Goal: Check status

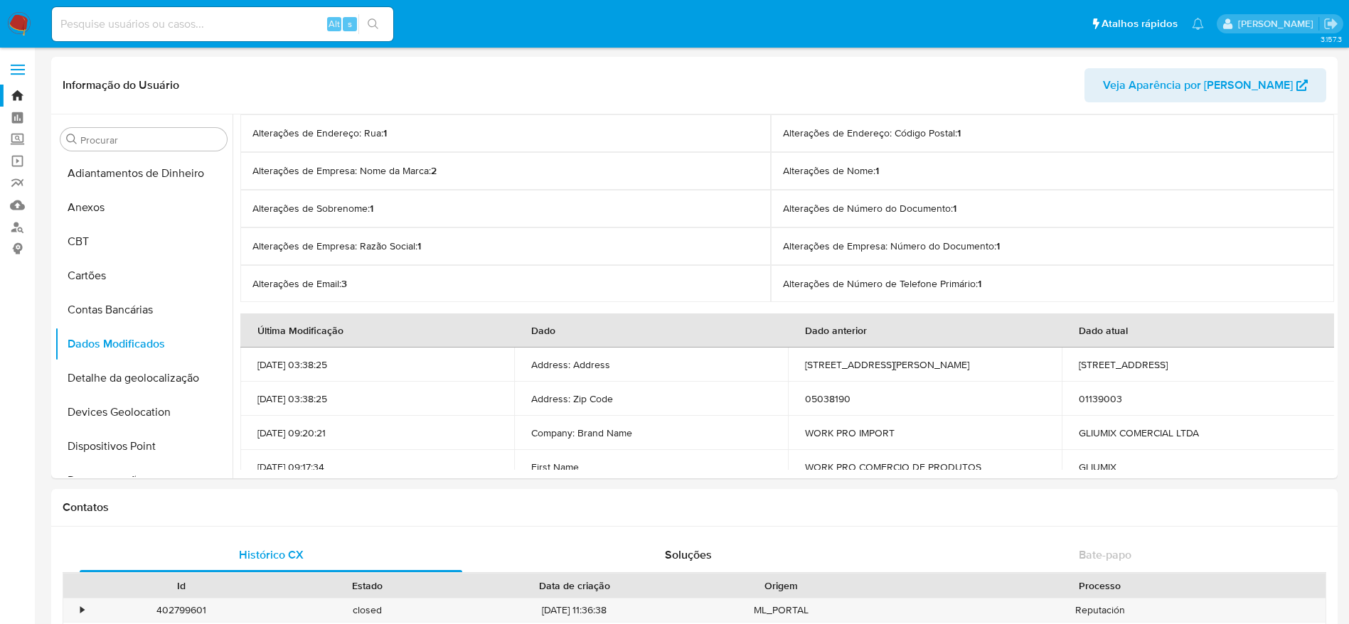
select select "10"
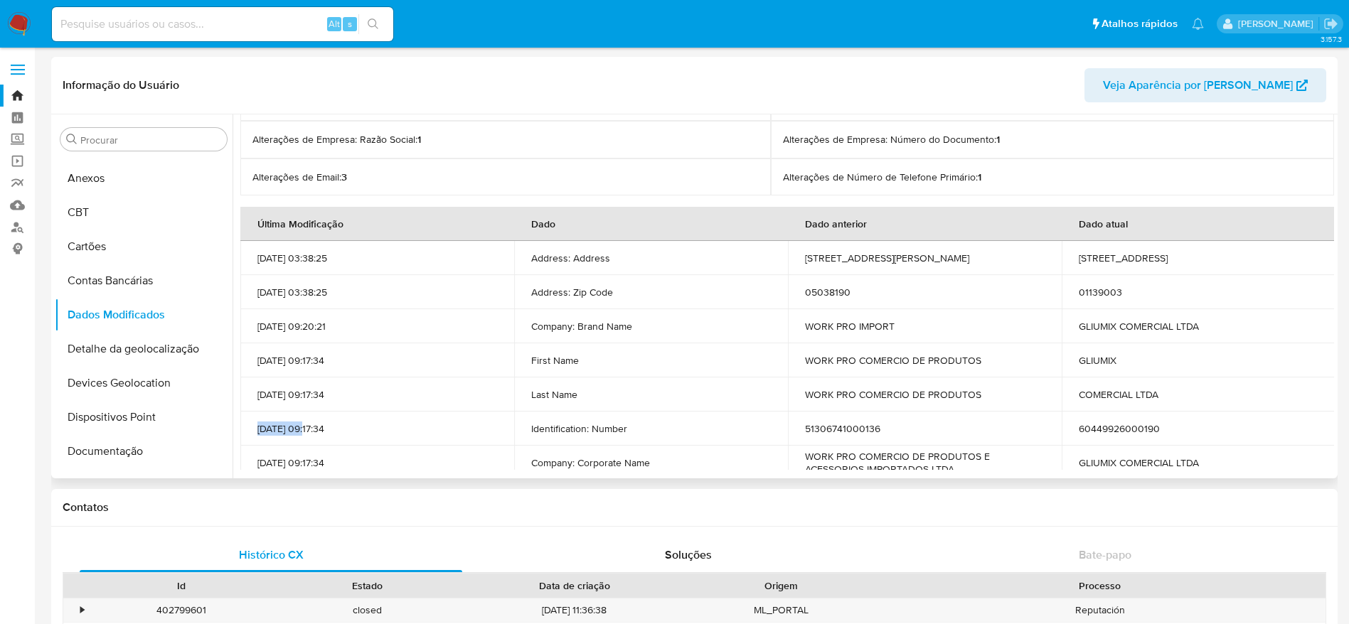
drag, startPoint x: 255, startPoint y: 432, endPoint x: 309, endPoint y: 435, distance: 53.4
click at [309, 435] on td "25/04/2025 09:17:34" at bounding box center [377, 429] width 274 height 34
copy p "25/04/2025"
click at [841, 426] on td "51306741000136" at bounding box center [925, 429] width 274 height 34
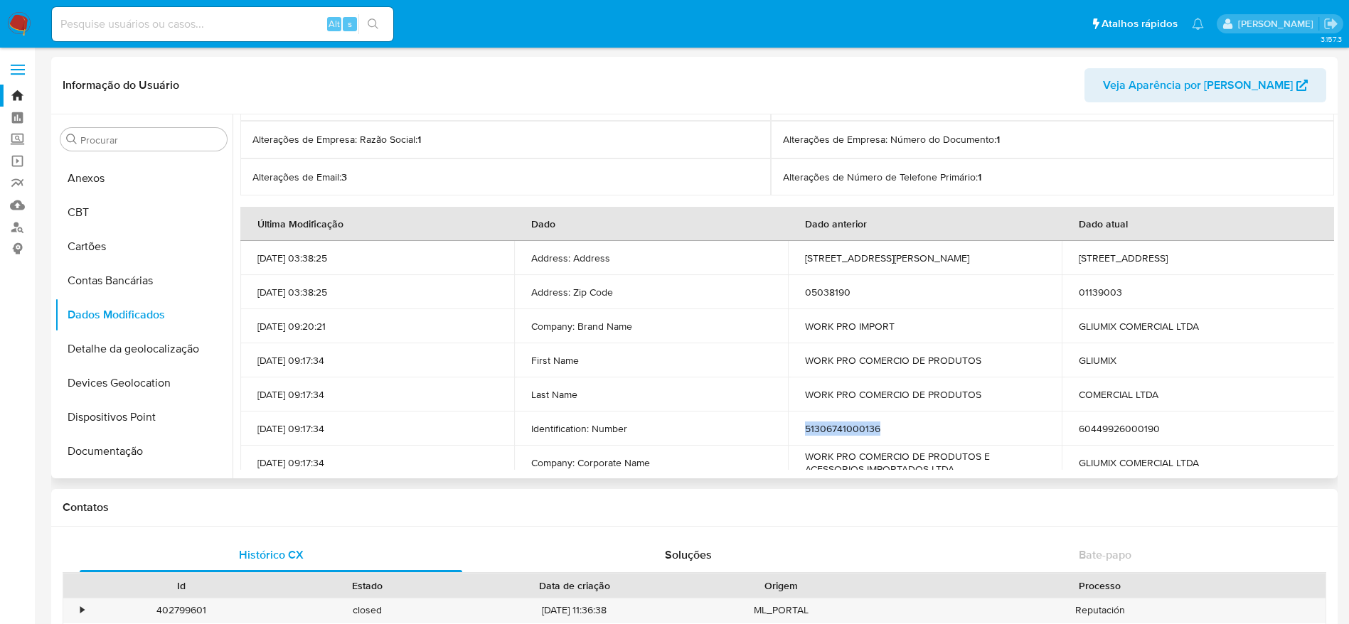
copy td "51306741000136"
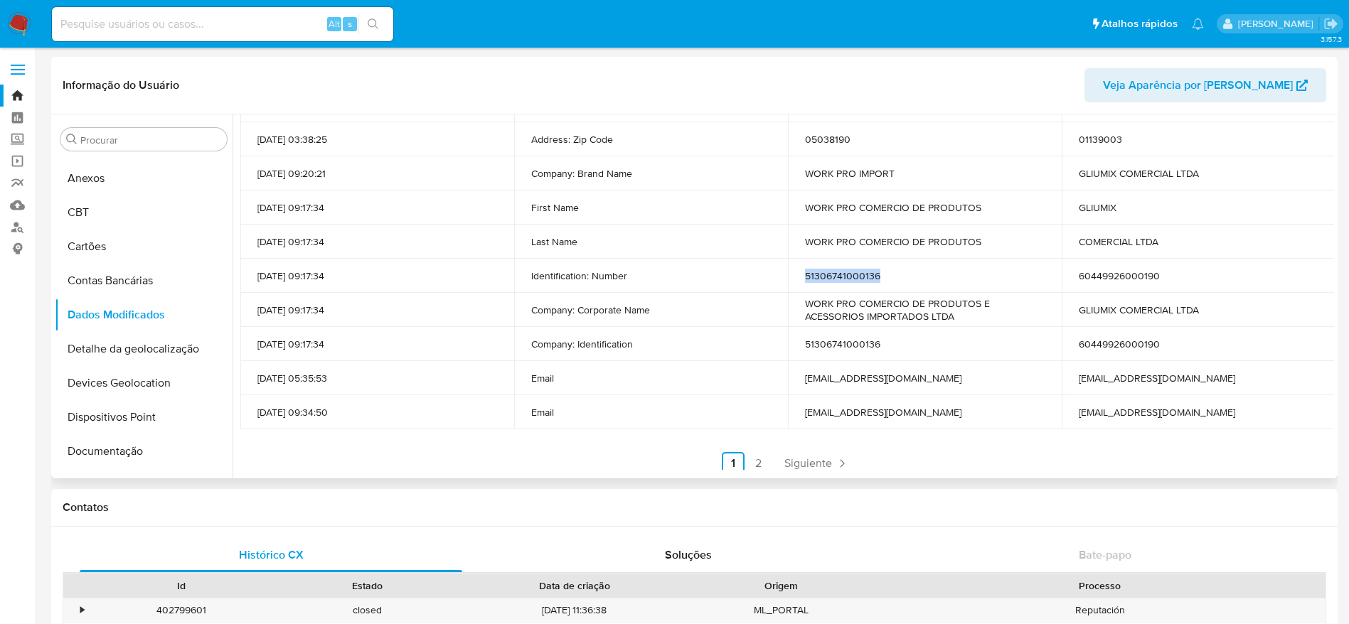
scroll to position [265, 0]
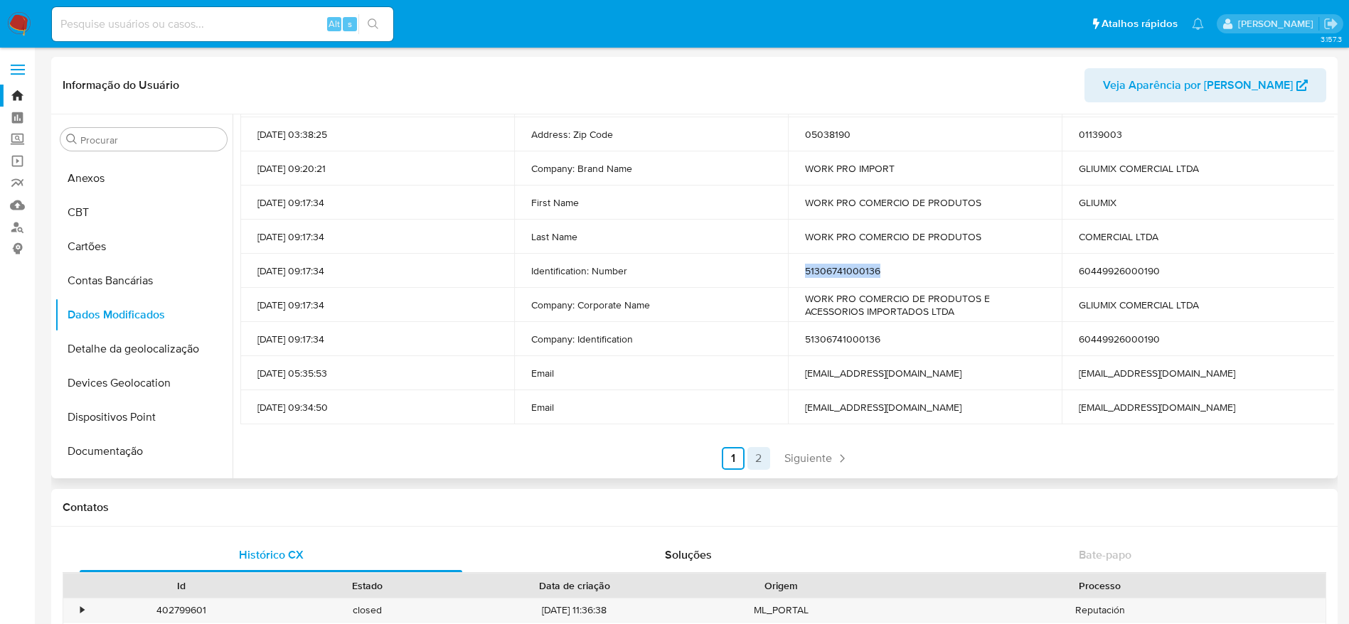
click at [753, 459] on link "2" at bounding box center [758, 458] width 23 height 23
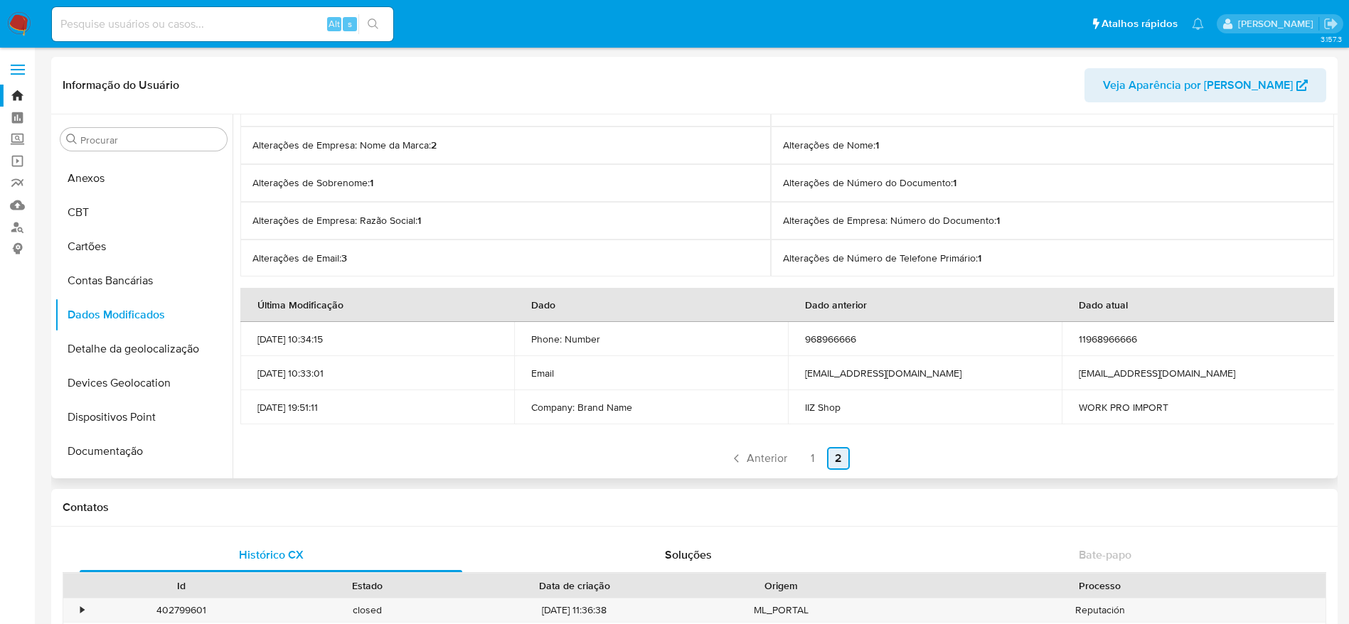
scroll to position [26, 0]
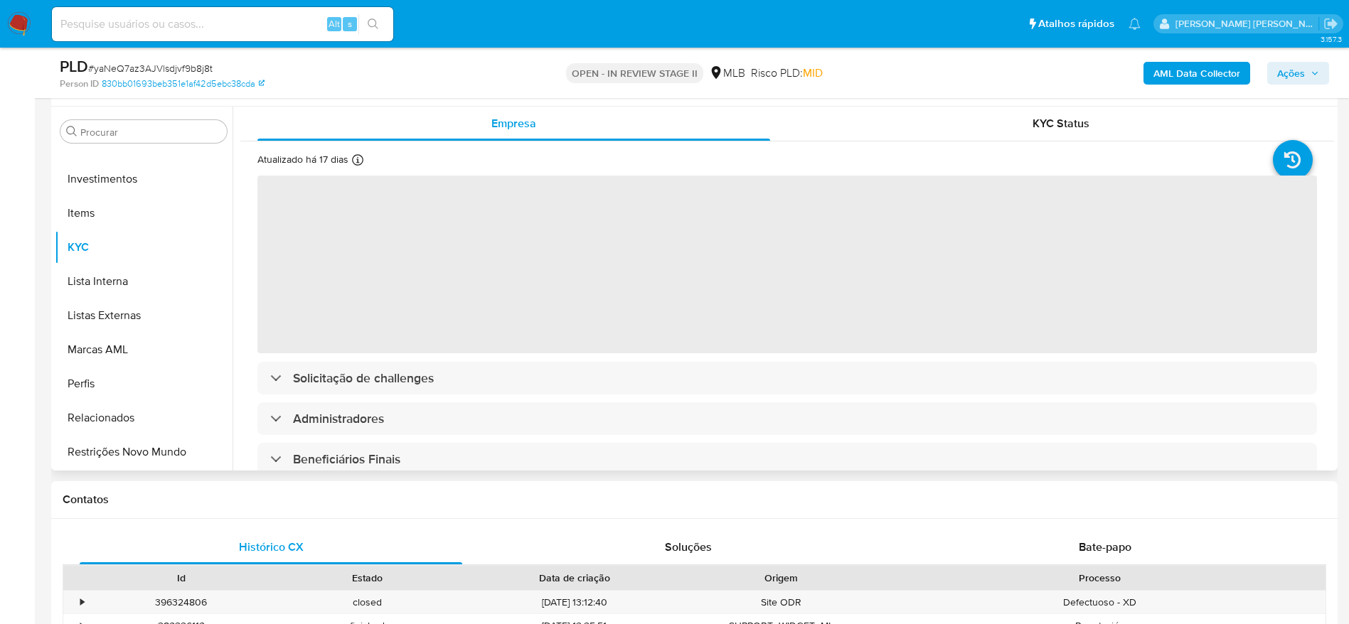
scroll to position [213, 0]
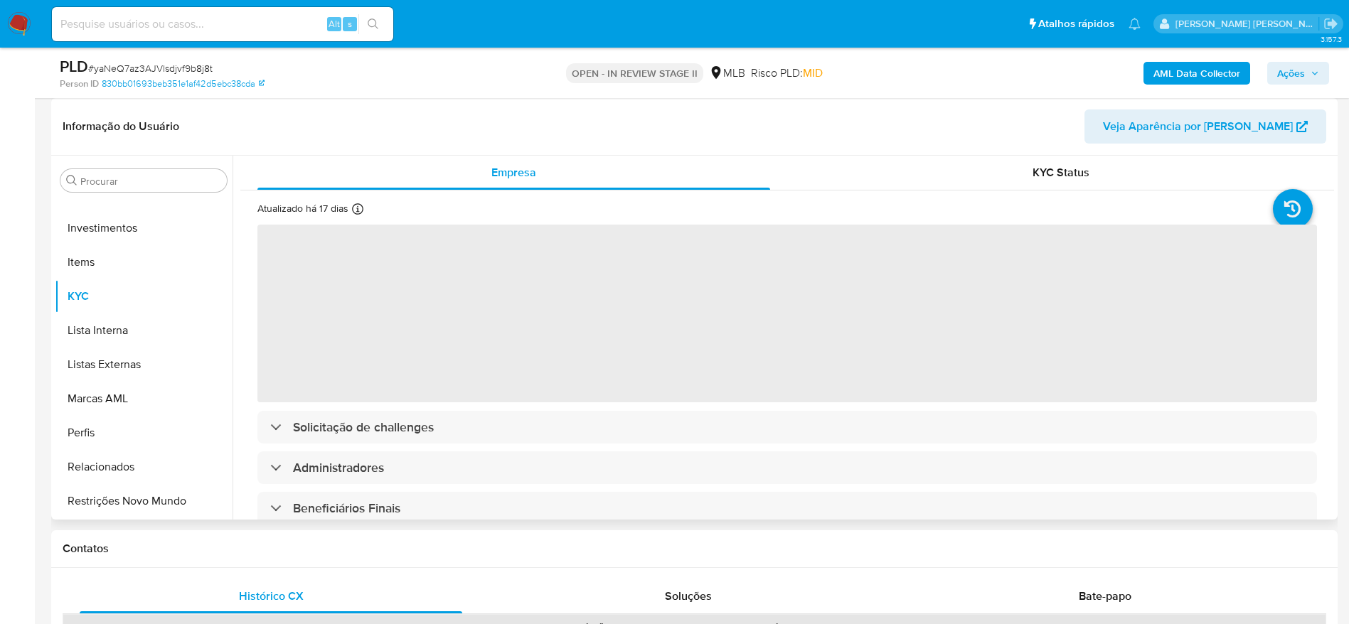
select select "10"
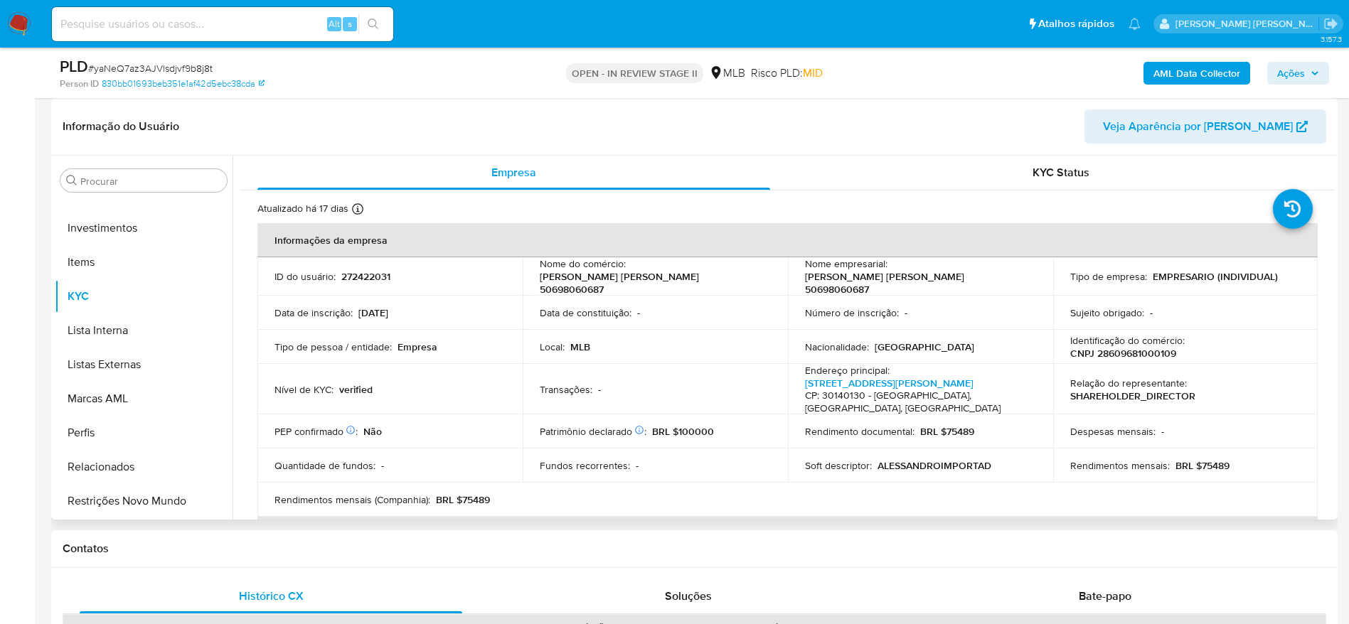
click at [1114, 357] on p "CNPJ 28609681000109" at bounding box center [1123, 353] width 106 height 13
click at [1114, 356] on p "CNPJ 28609681000109" at bounding box center [1123, 353] width 106 height 13
copy p "28609681000109"
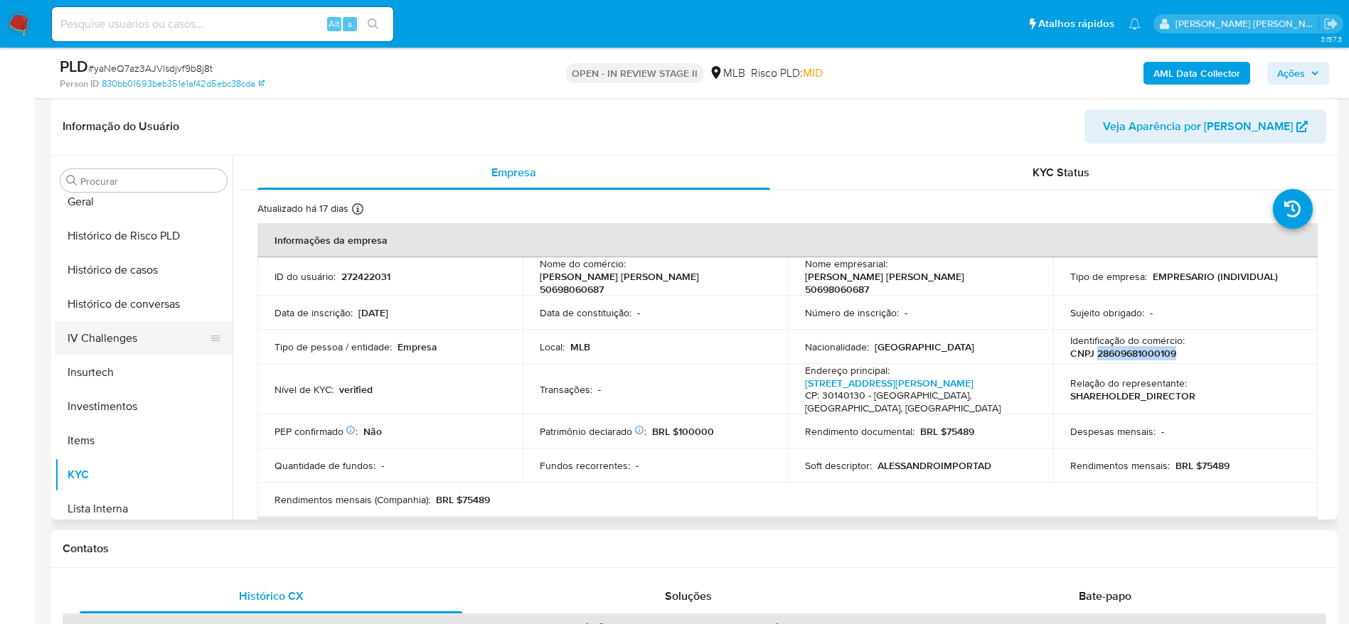
scroll to position [456, 0]
click at [92, 224] on button "Geral" at bounding box center [138, 237] width 166 height 34
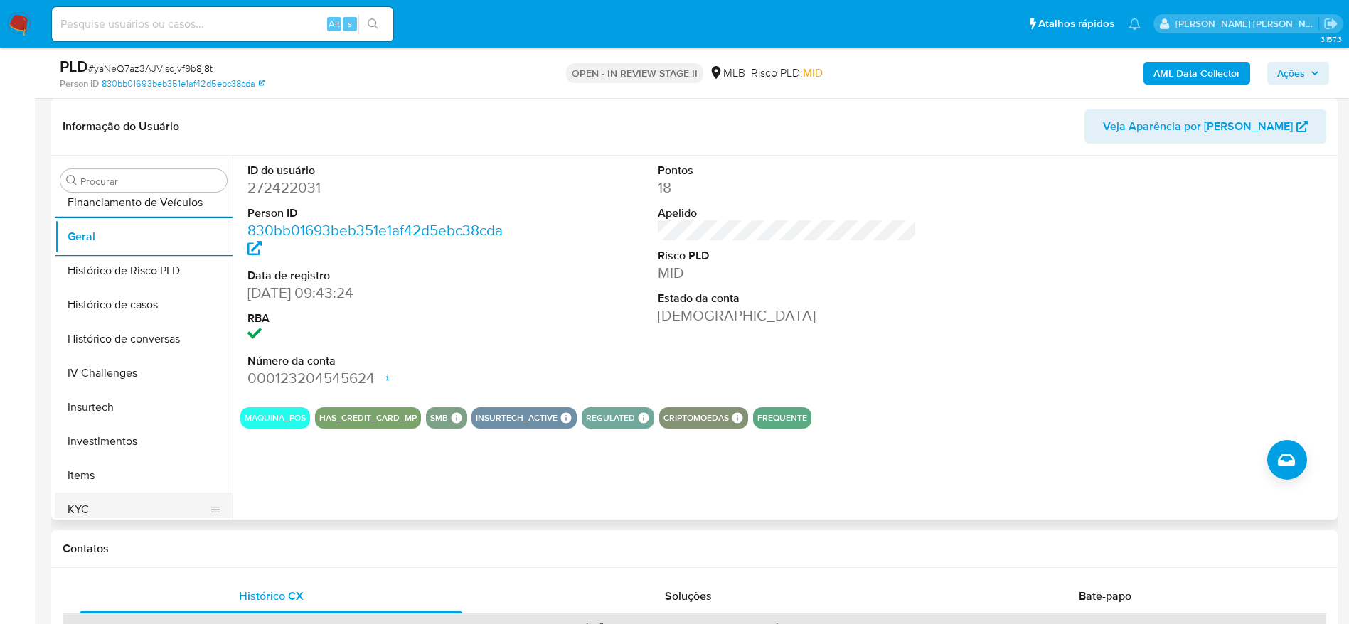
click at [89, 512] on button "KYC" at bounding box center [138, 510] width 166 height 34
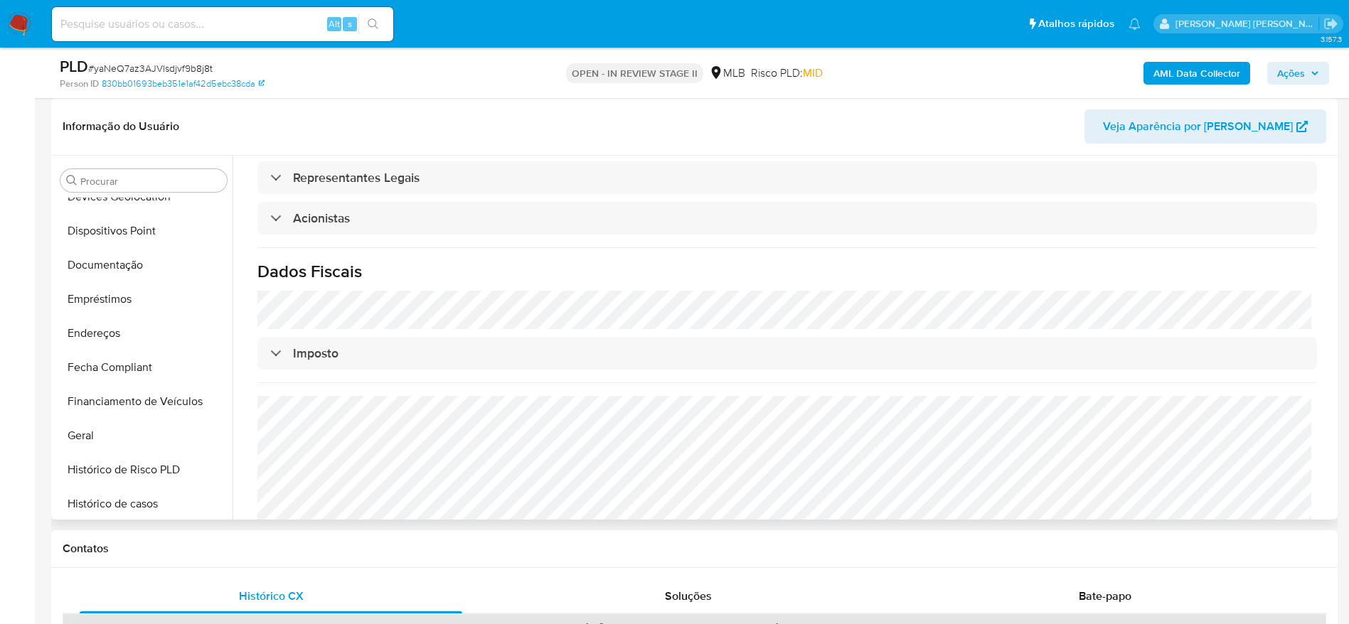
scroll to position [242, 0]
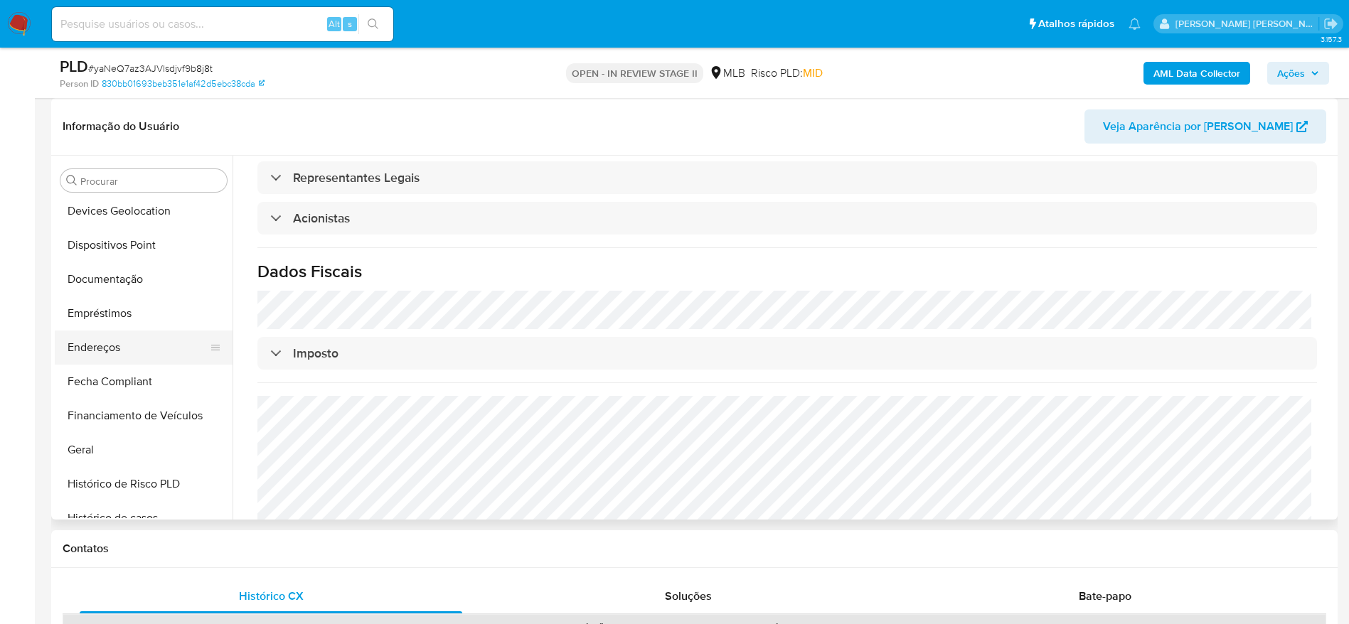
click at [119, 353] on button "Endereços" at bounding box center [138, 348] width 166 height 34
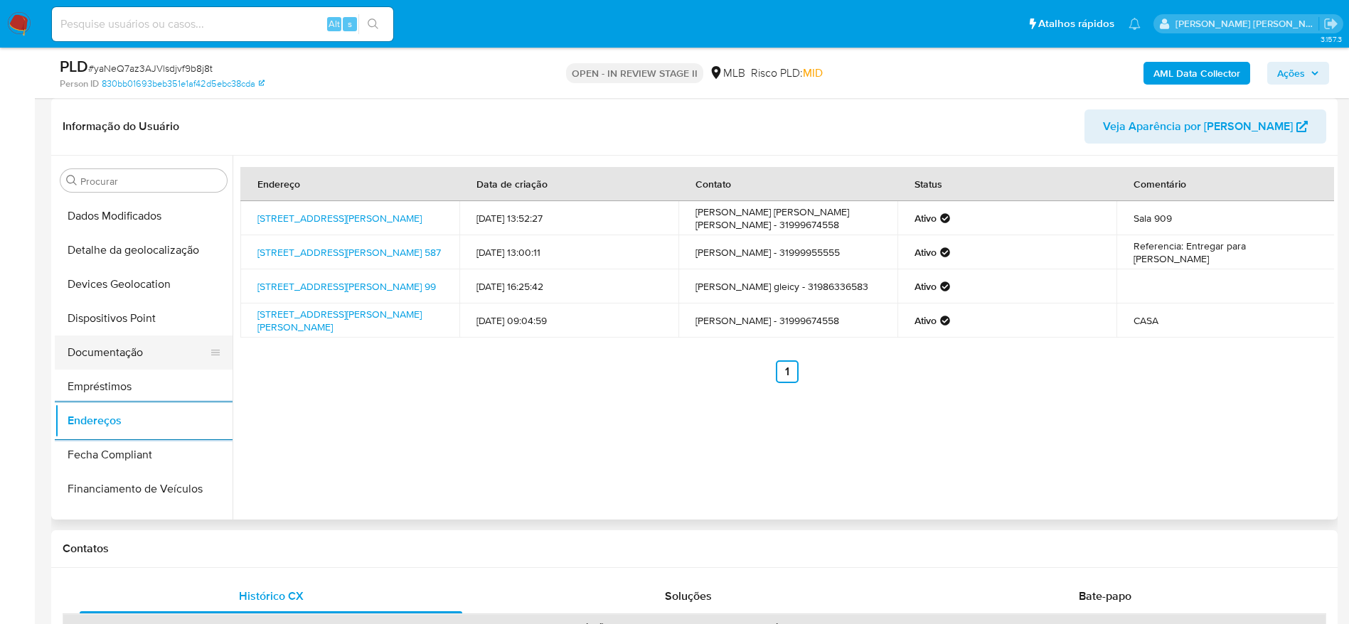
scroll to position [136, 0]
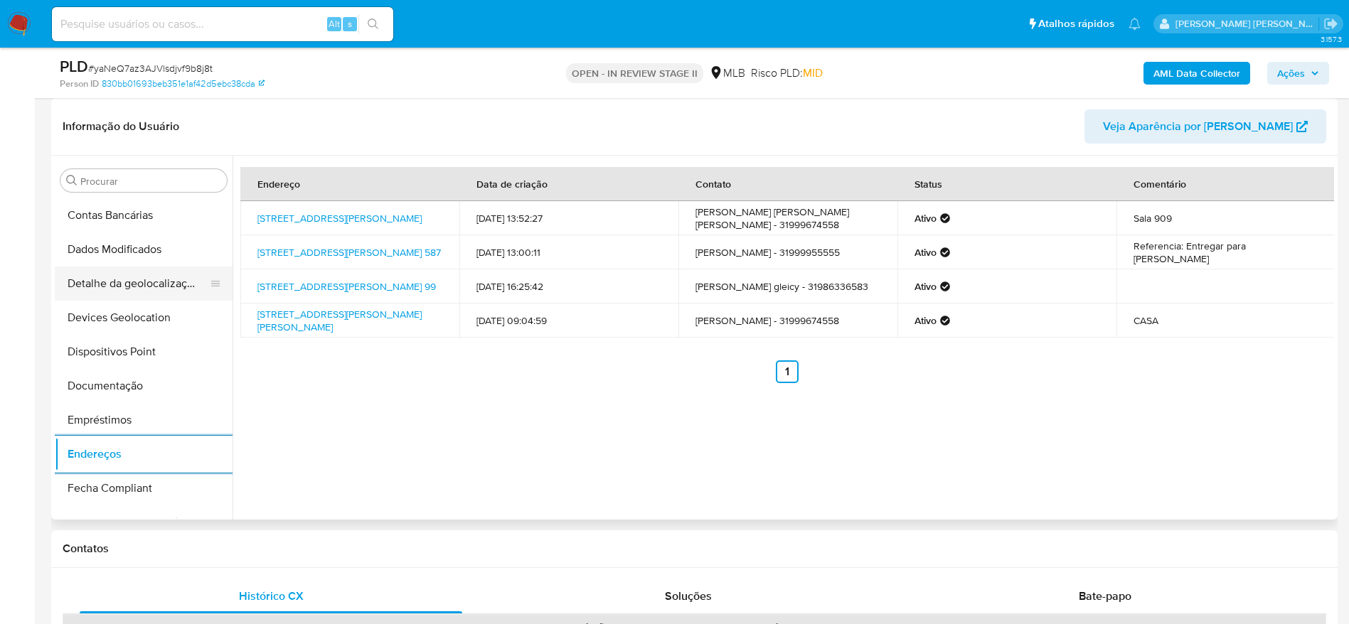
click at [150, 289] on button "Detalhe da geolocalização" at bounding box center [138, 284] width 166 height 34
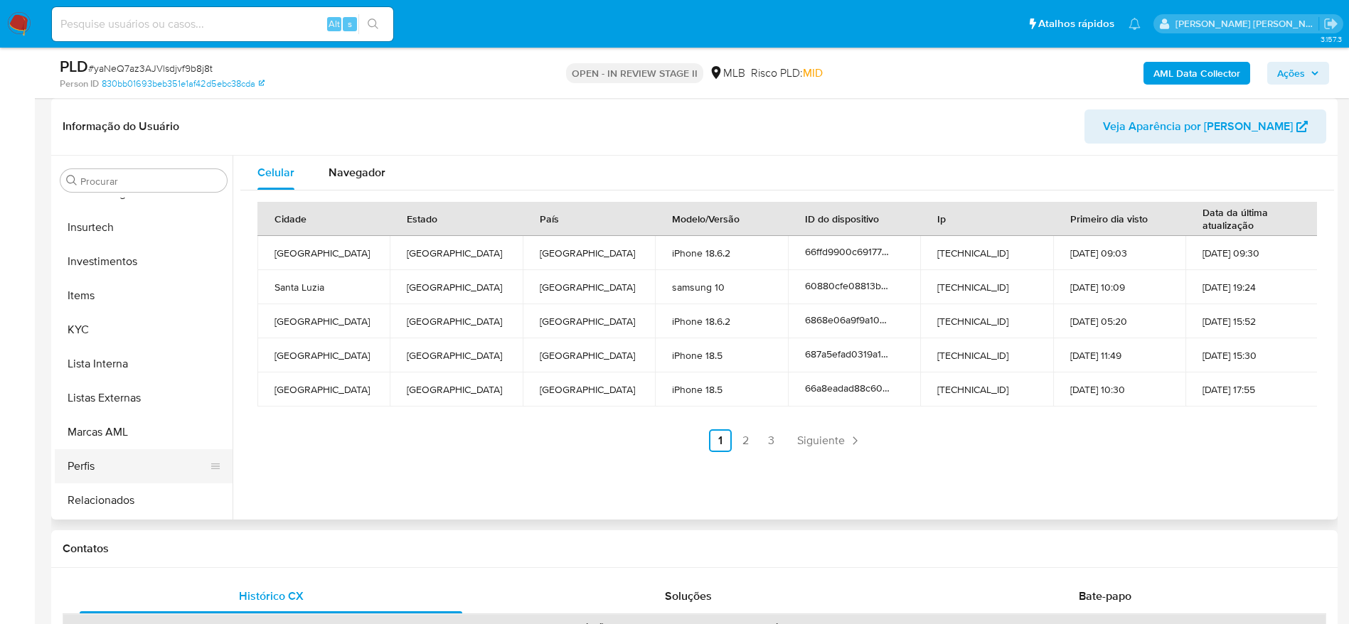
scroll to position [669, 0]
click at [144, 488] on button "Restrições Novo Mundo" at bounding box center [138, 501] width 166 height 34
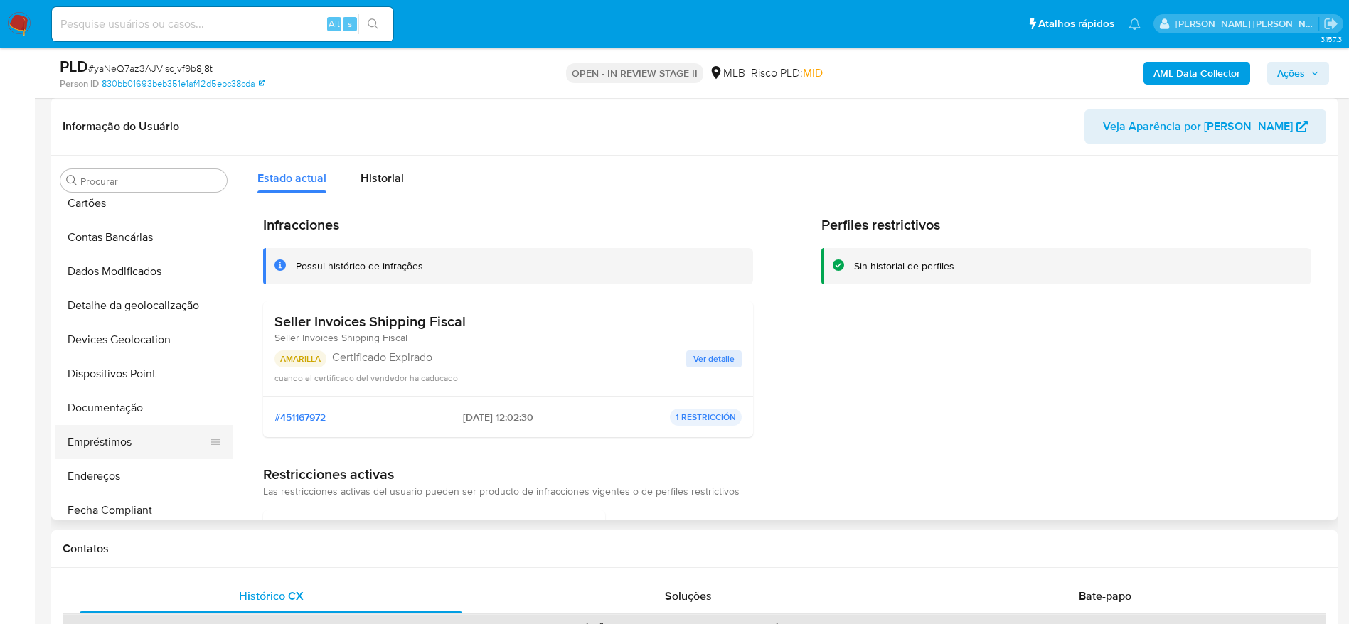
scroll to position [136, 0]
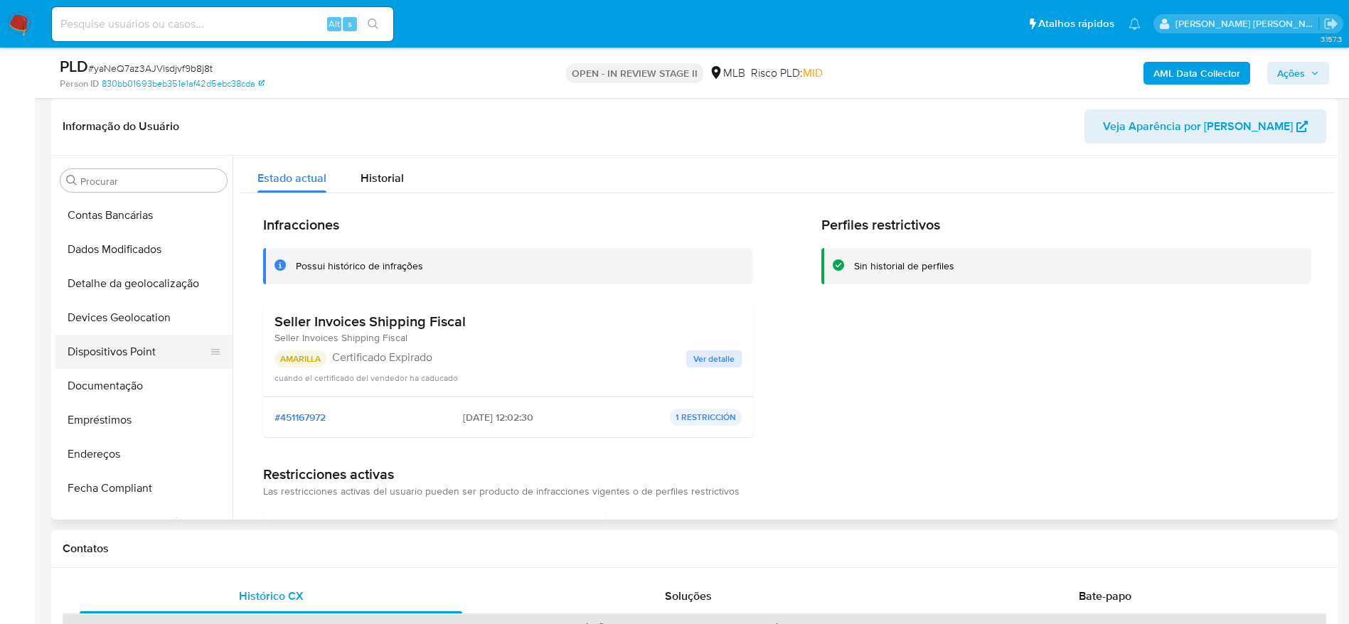
click at [124, 361] on button "Dispositivos Point" at bounding box center [138, 352] width 166 height 34
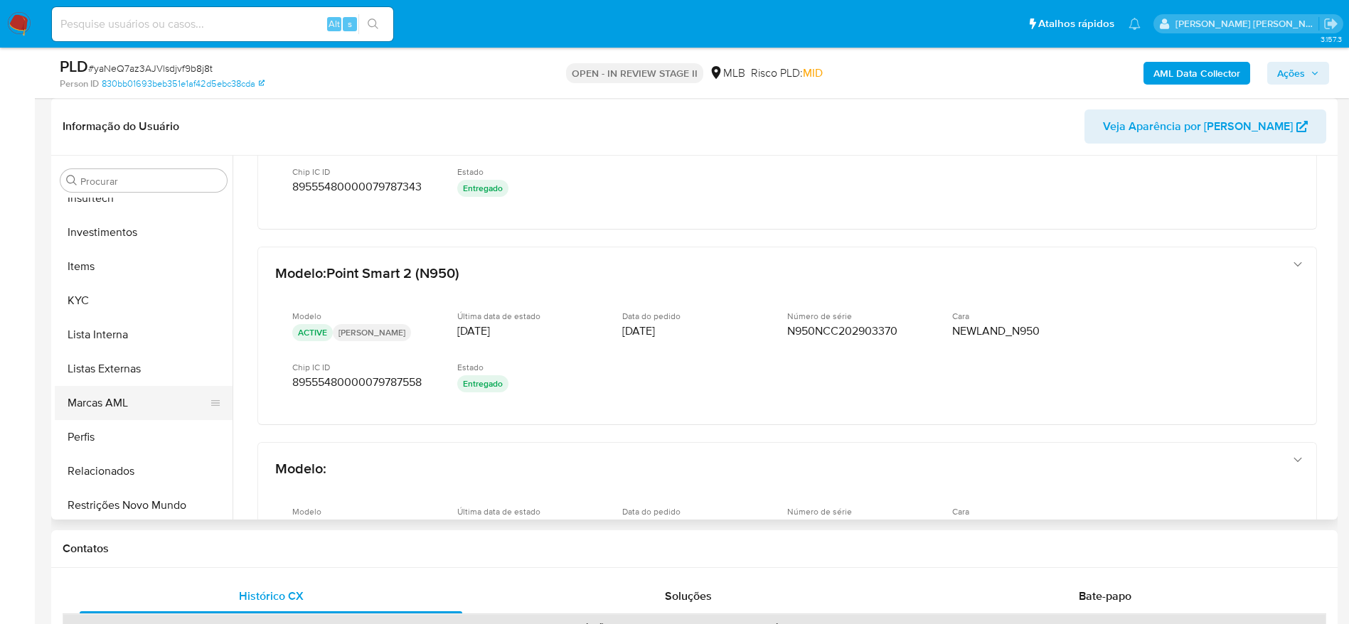
scroll to position [669, 0]
click at [100, 292] on button "KYC" at bounding box center [138, 296] width 166 height 34
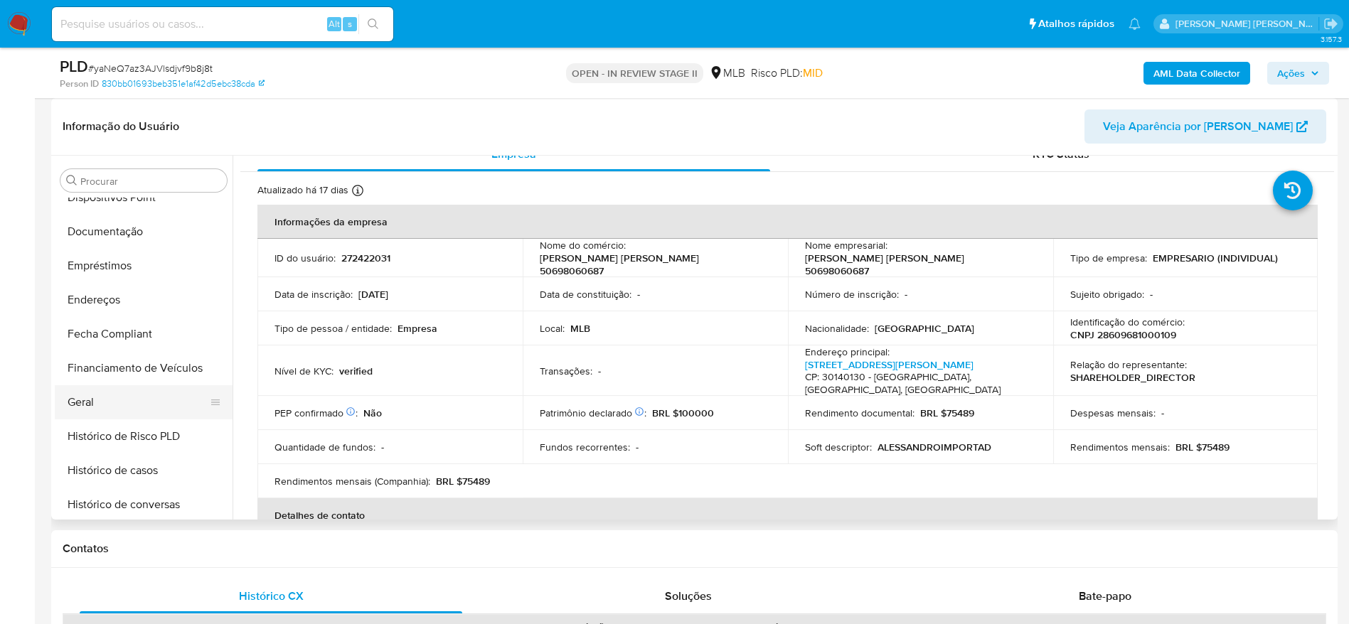
scroll to position [242, 0]
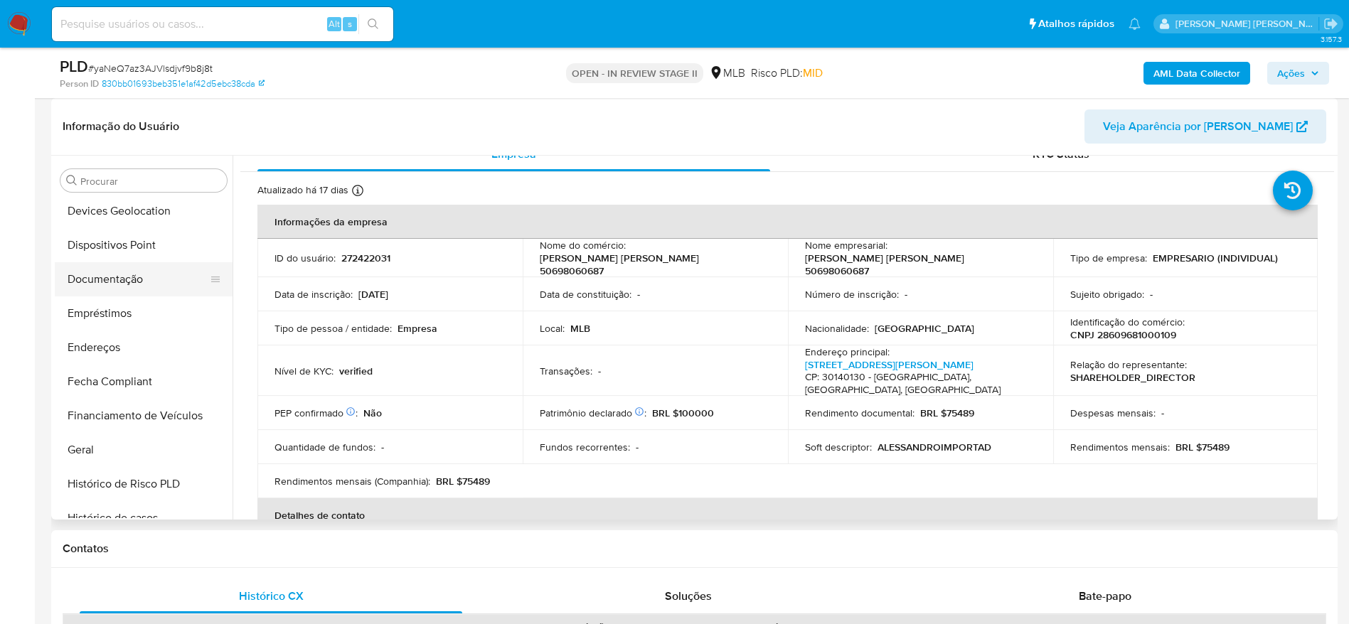
click at [110, 276] on button "Documentação" at bounding box center [138, 279] width 166 height 34
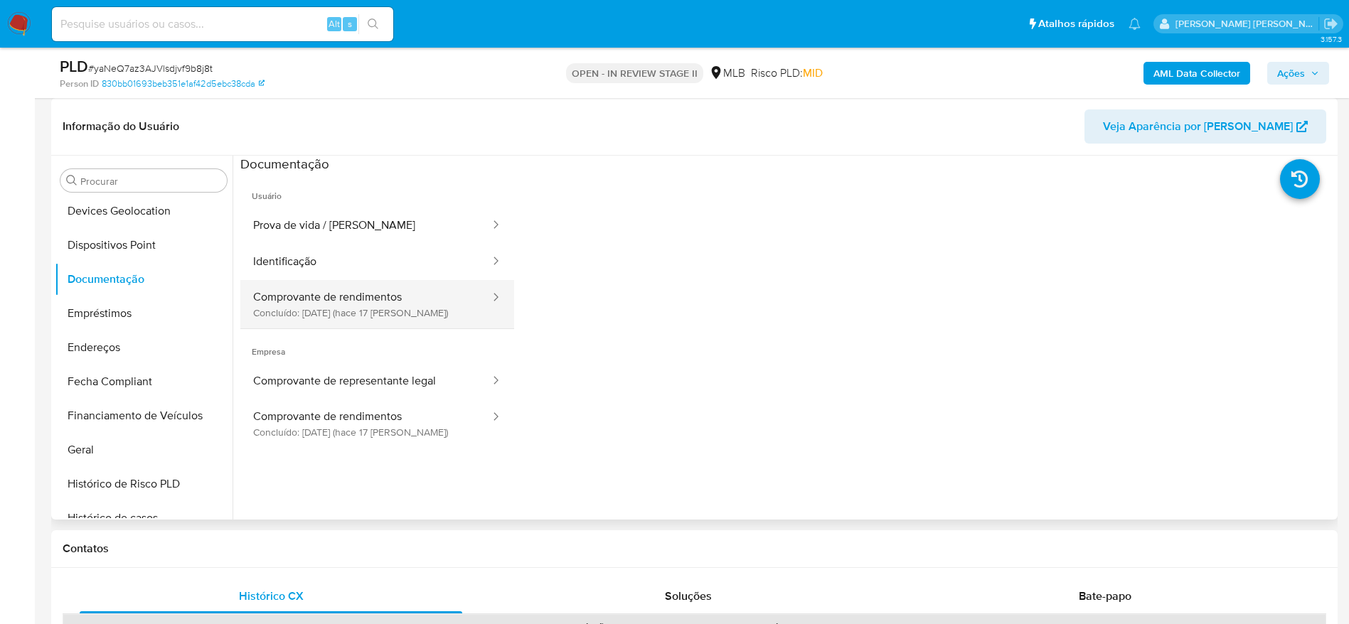
click at [394, 304] on button "Comprovante de rendimentos Concluído: 19/08/2025 (hace 17 días)" at bounding box center [365, 304] width 251 height 48
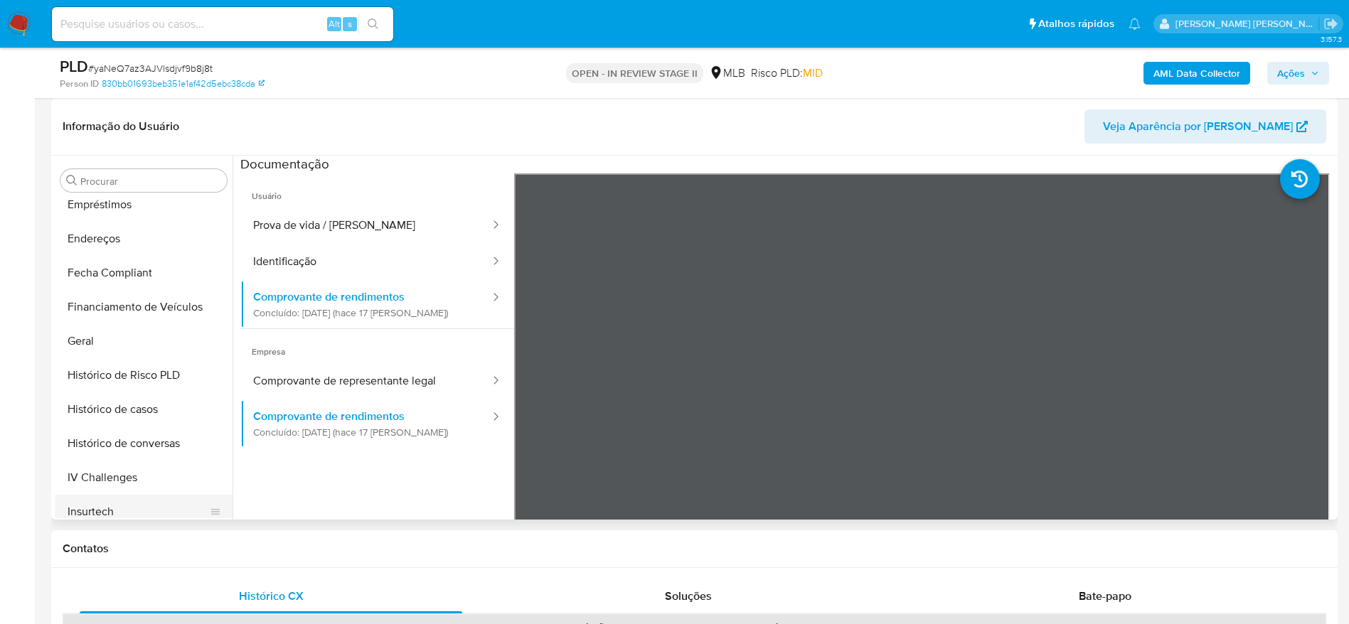
scroll to position [562, 0]
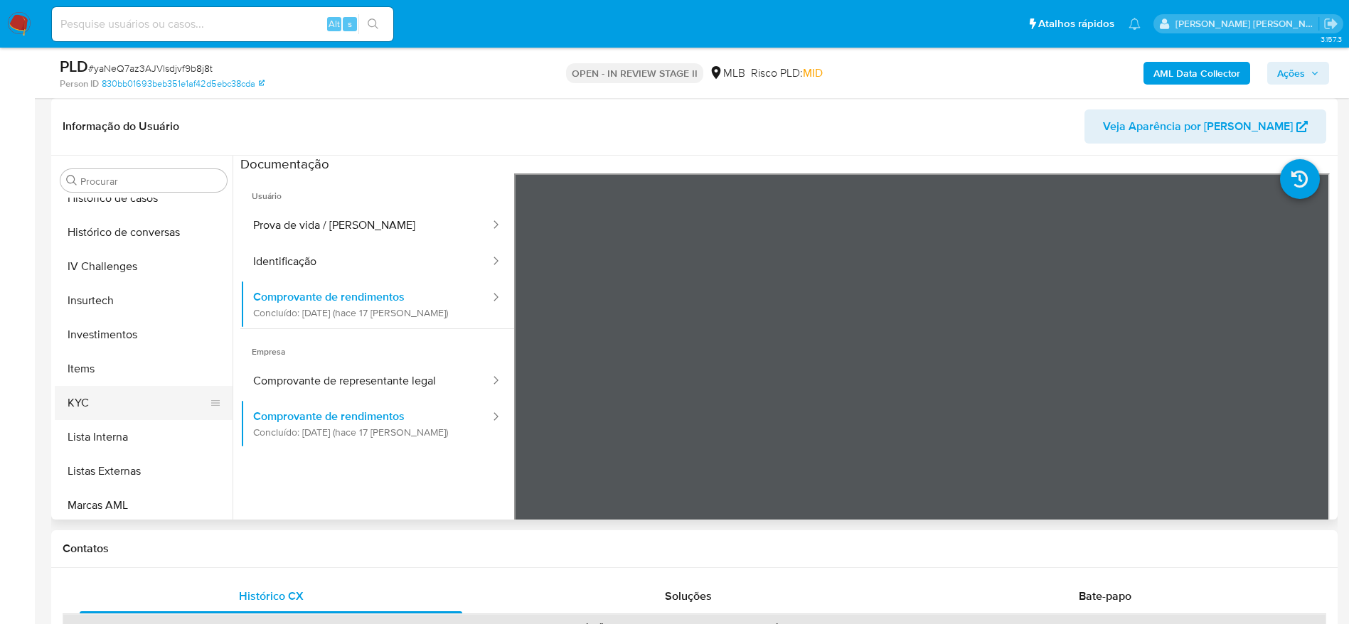
click at [144, 407] on button "KYC" at bounding box center [138, 403] width 166 height 34
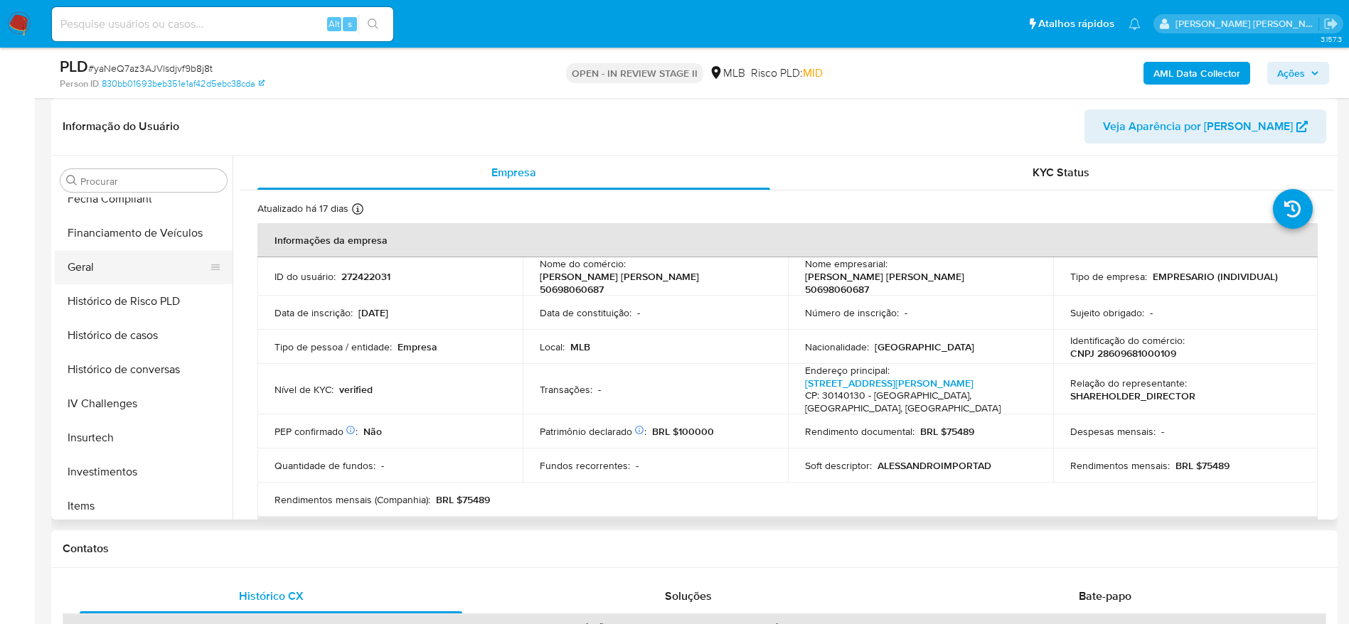
scroll to position [349, 0]
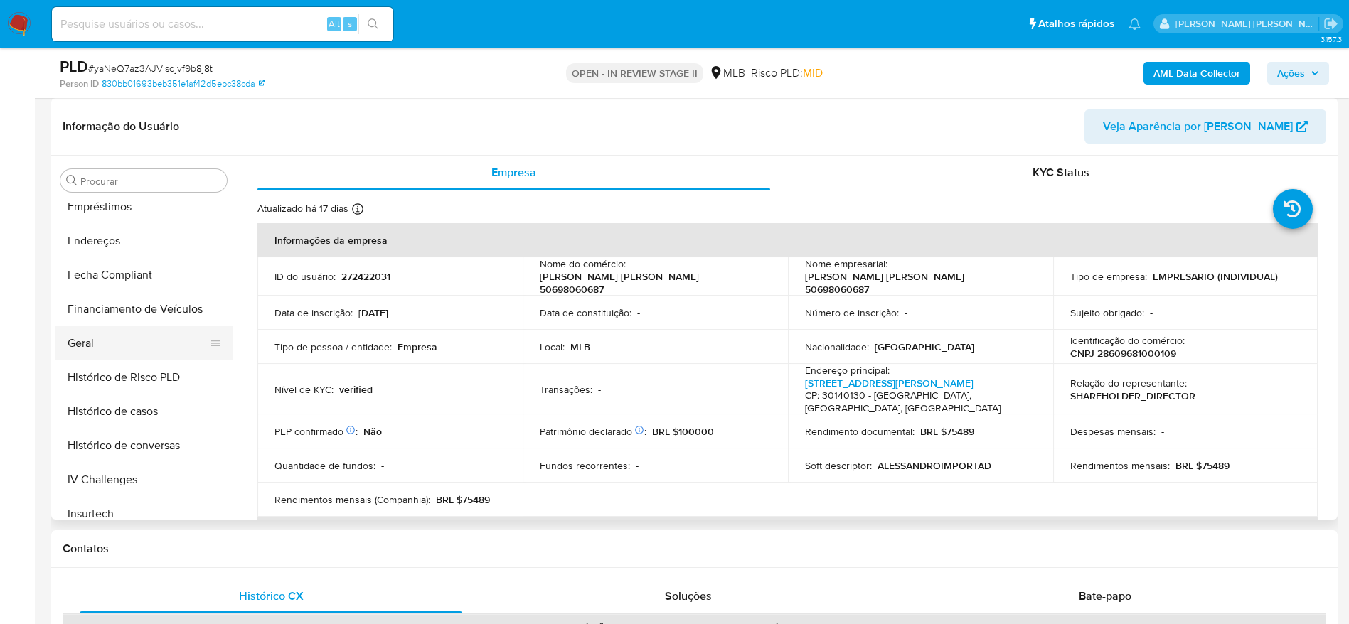
click at [134, 335] on button "Geral" at bounding box center [138, 343] width 166 height 34
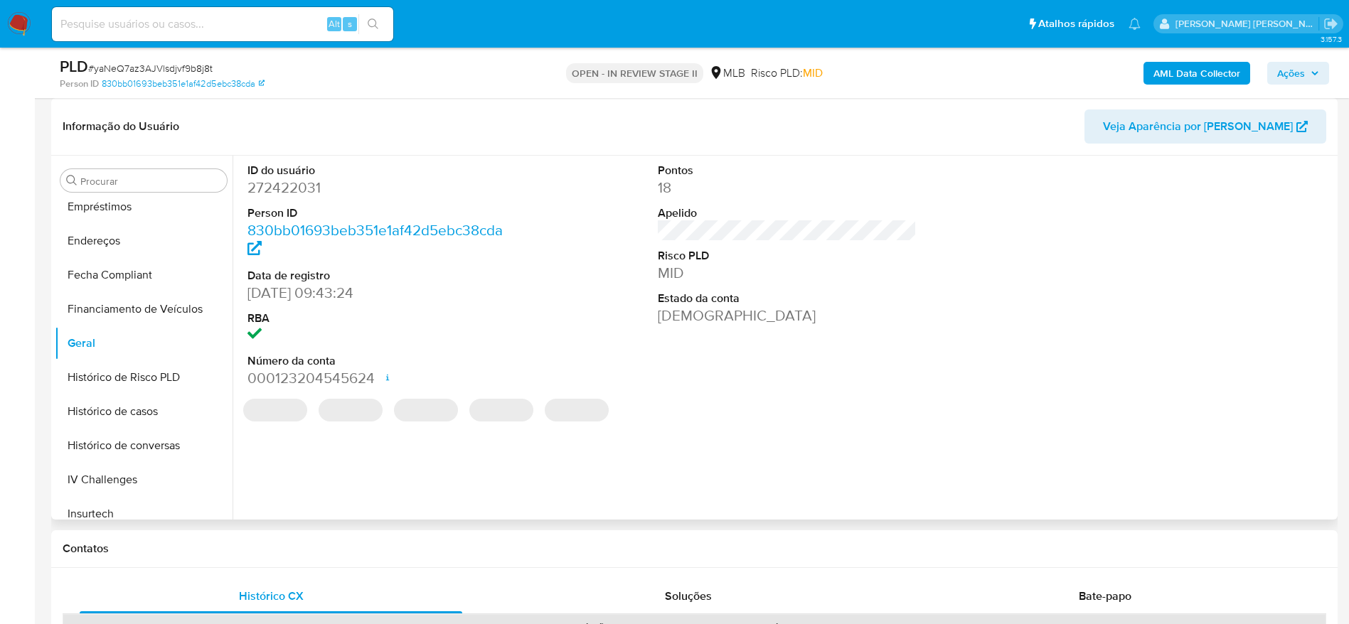
click at [313, 466] on div "ID do usuário 272422031 Person ID 830bb01693beb351e1af42d5ebc38cda Data de regi…" at bounding box center [784, 338] width 1102 height 364
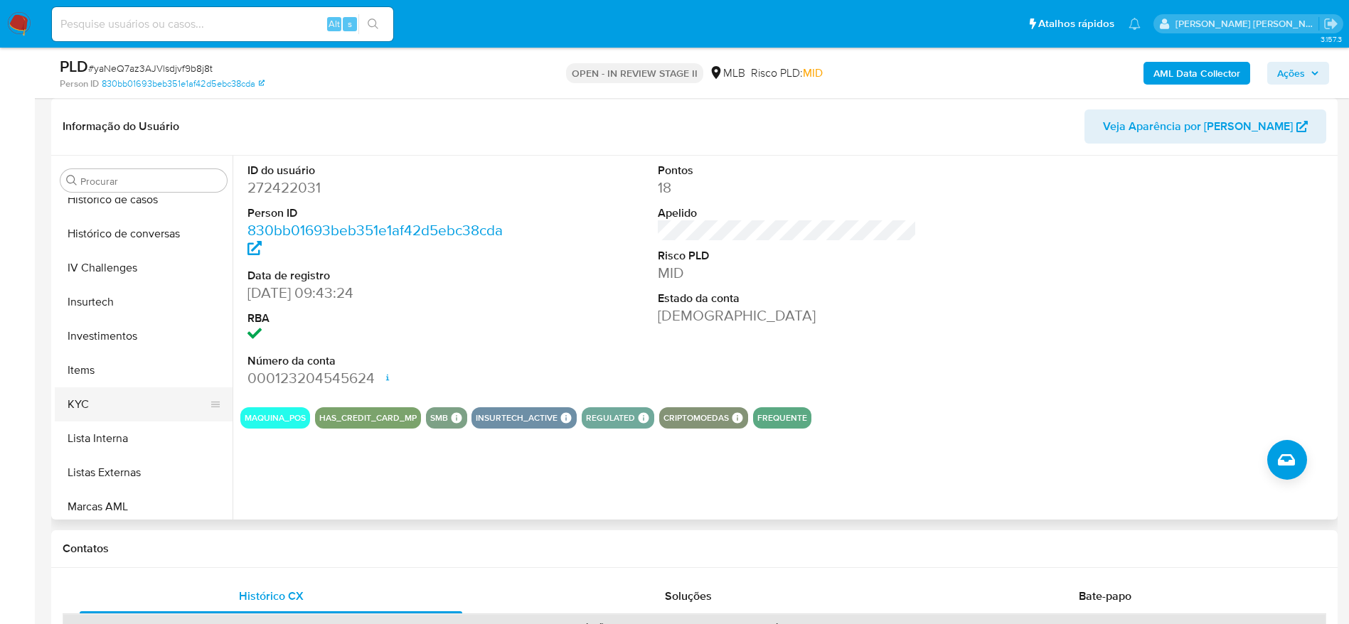
scroll to position [562, 0]
click at [135, 406] on button "KYC" at bounding box center [138, 403] width 166 height 34
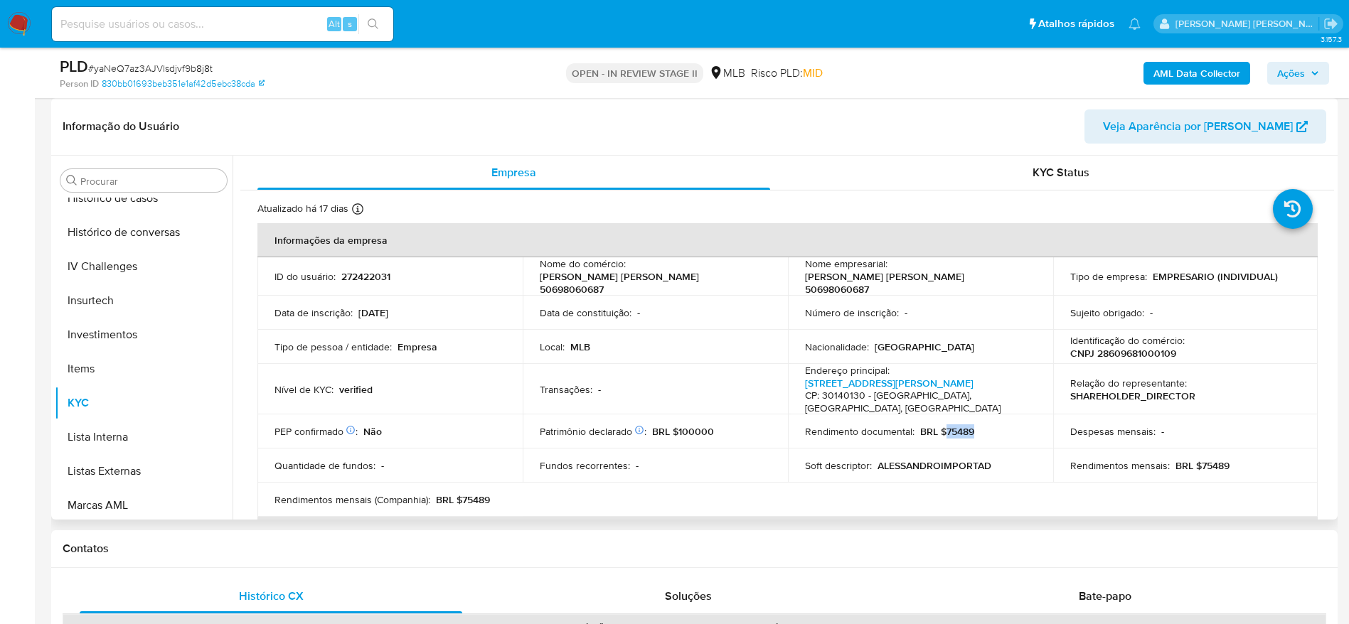
drag, startPoint x: 976, startPoint y: 421, endPoint x: 942, endPoint y: 425, distance: 33.6
click at [942, 425] on div "Rendimento documental : BRL $75489" at bounding box center [920, 431] width 231 height 13
copy p "75489"
drag, startPoint x: 1291, startPoint y: 71, endPoint x: 1242, endPoint y: 82, distance: 49.7
click at [1291, 73] on span "Ações" at bounding box center [1291, 73] width 28 height 23
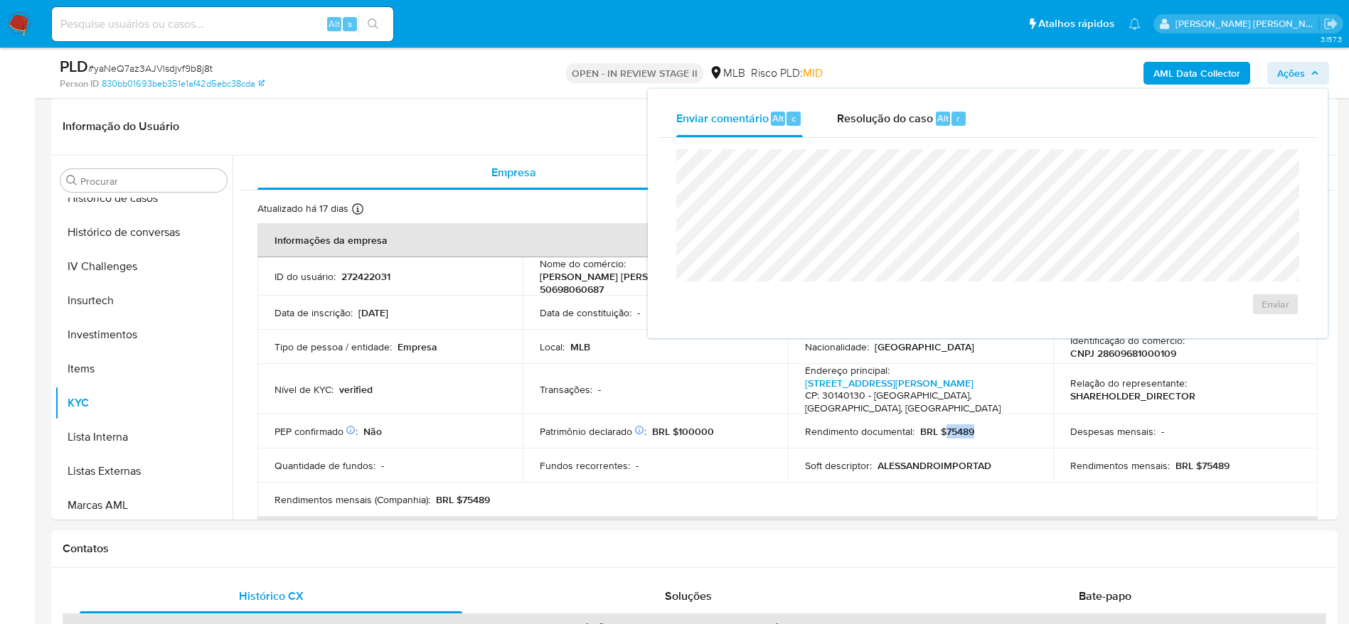
drag, startPoint x: 882, startPoint y: 129, endPoint x: 878, endPoint y: 146, distance: 16.9
click at [880, 139] on div "Enviar comentário Alt c Resolução do caso Alt r Enviar" at bounding box center [987, 213] width 657 height 227
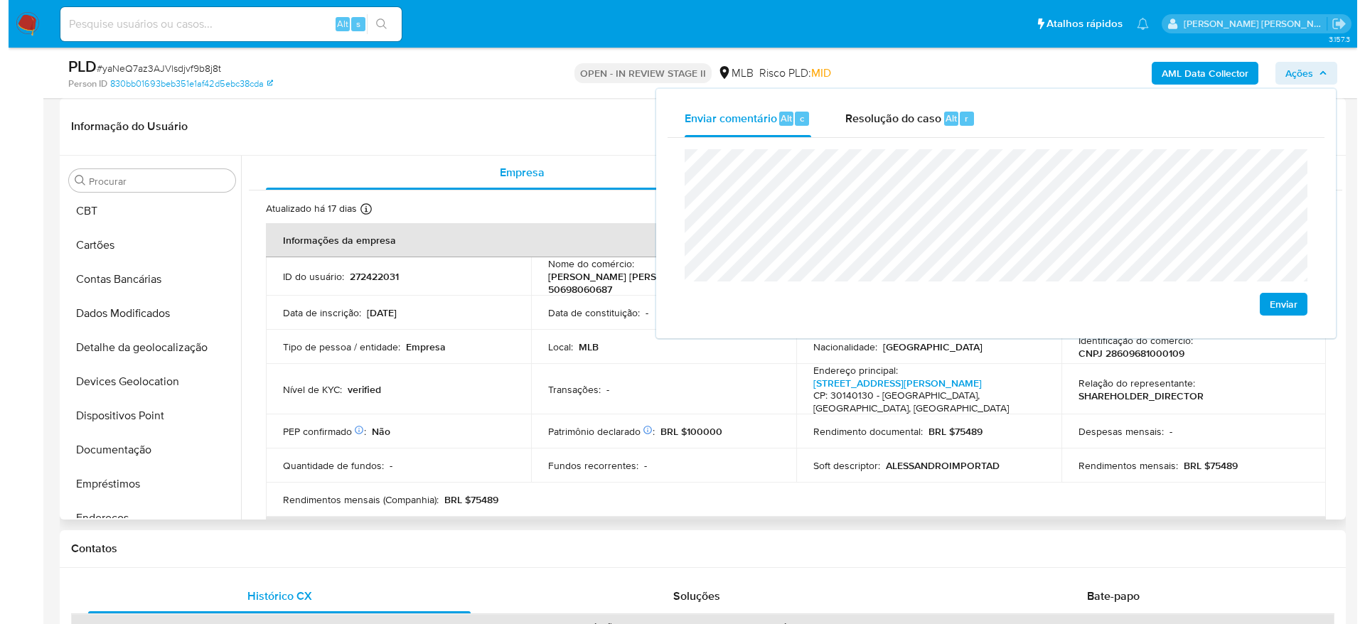
scroll to position [0, 0]
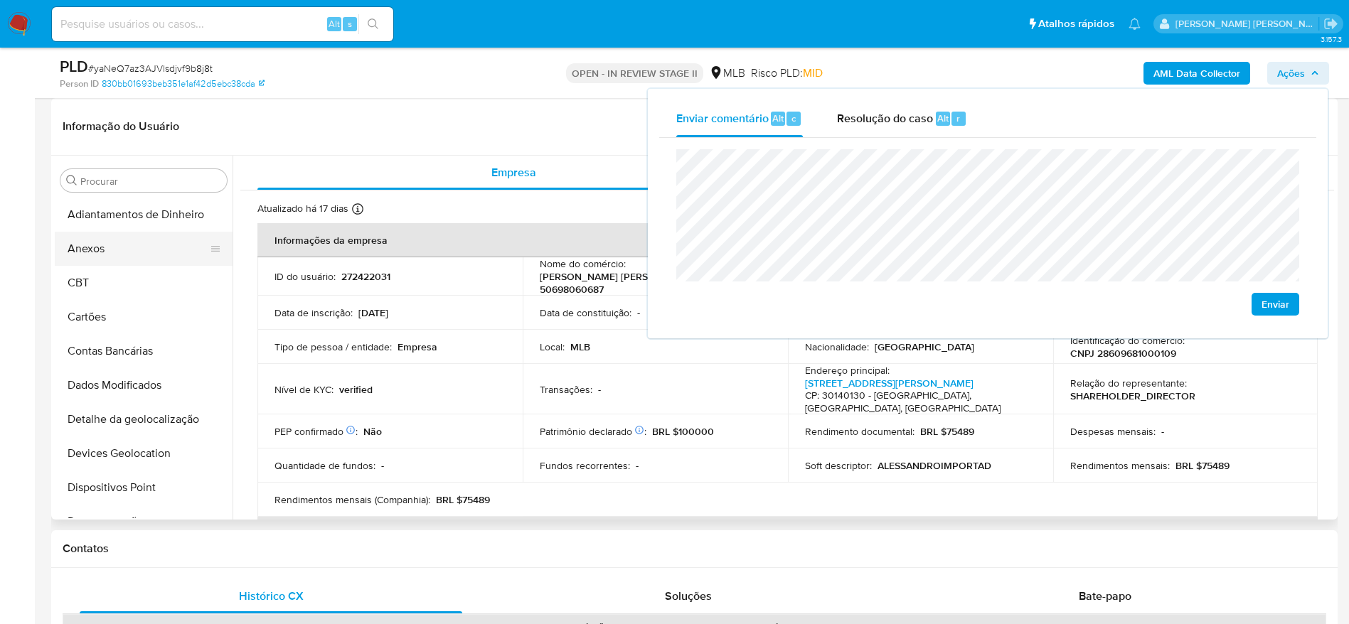
click at [105, 245] on button "Anexos" at bounding box center [138, 249] width 166 height 34
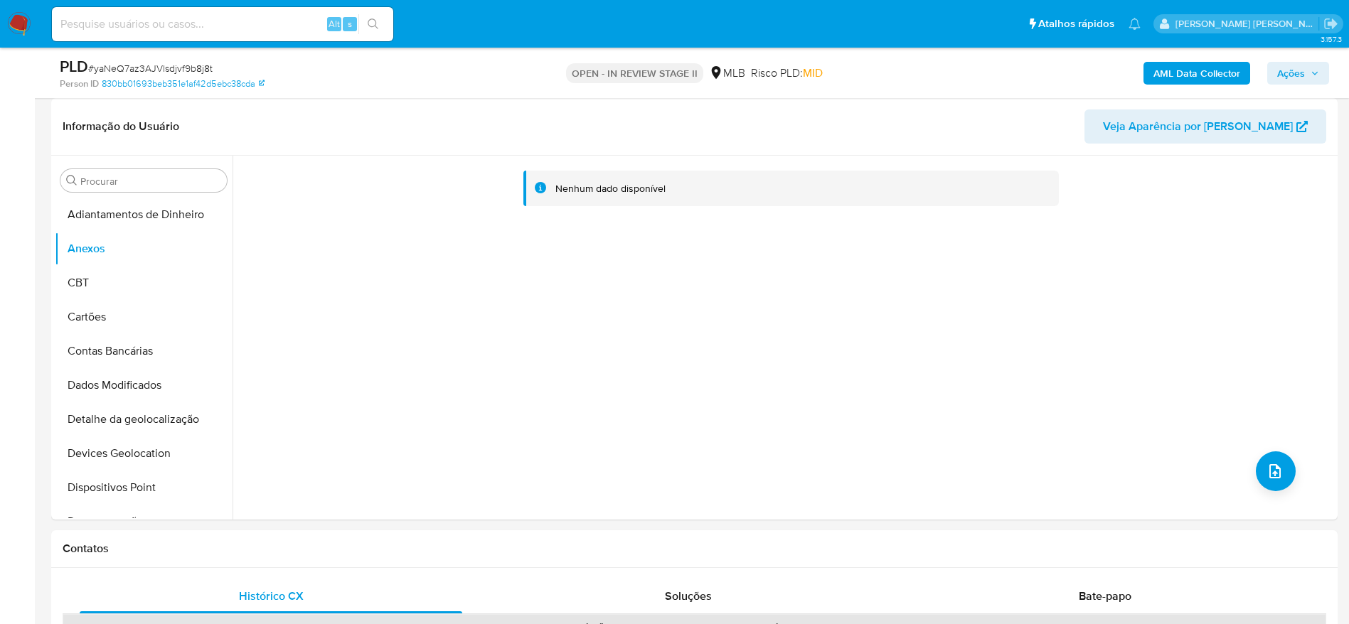
click at [1173, 63] on b "AML Data Collector" at bounding box center [1196, 73] width 87 height 23
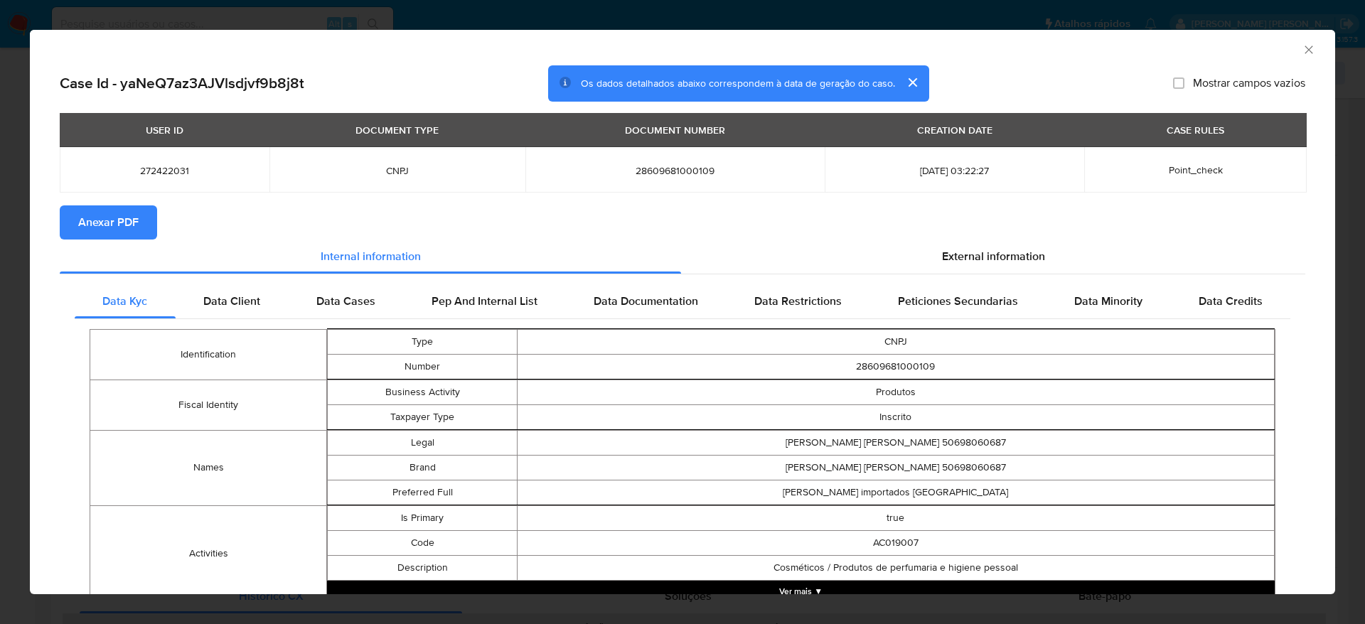
click at [121, 213] on span "Anexar PDF" at bounding box center [108, 222] width 60 height 31
click at [1302, 50] on icon "Fechar a janela" at bounding box center [1309, 50] width 14 height 14
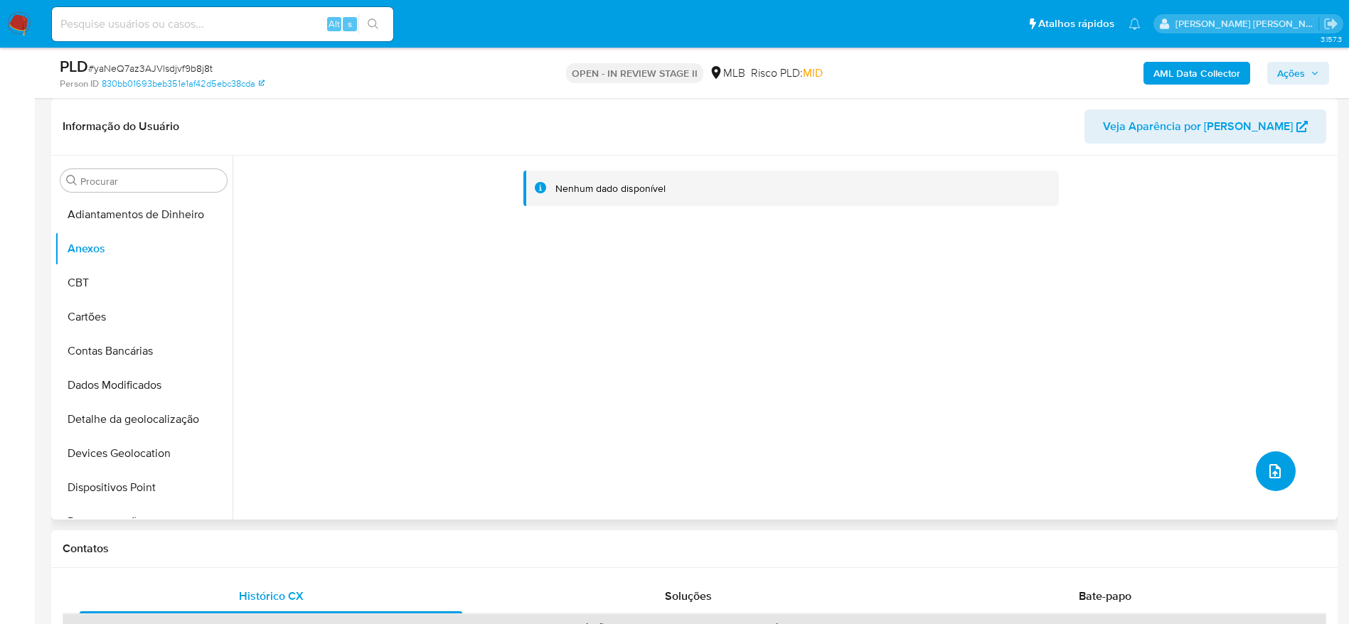
click at [1271, 471] on icon "upload-file" at bounding box center [1274, 471] width 17 height 17
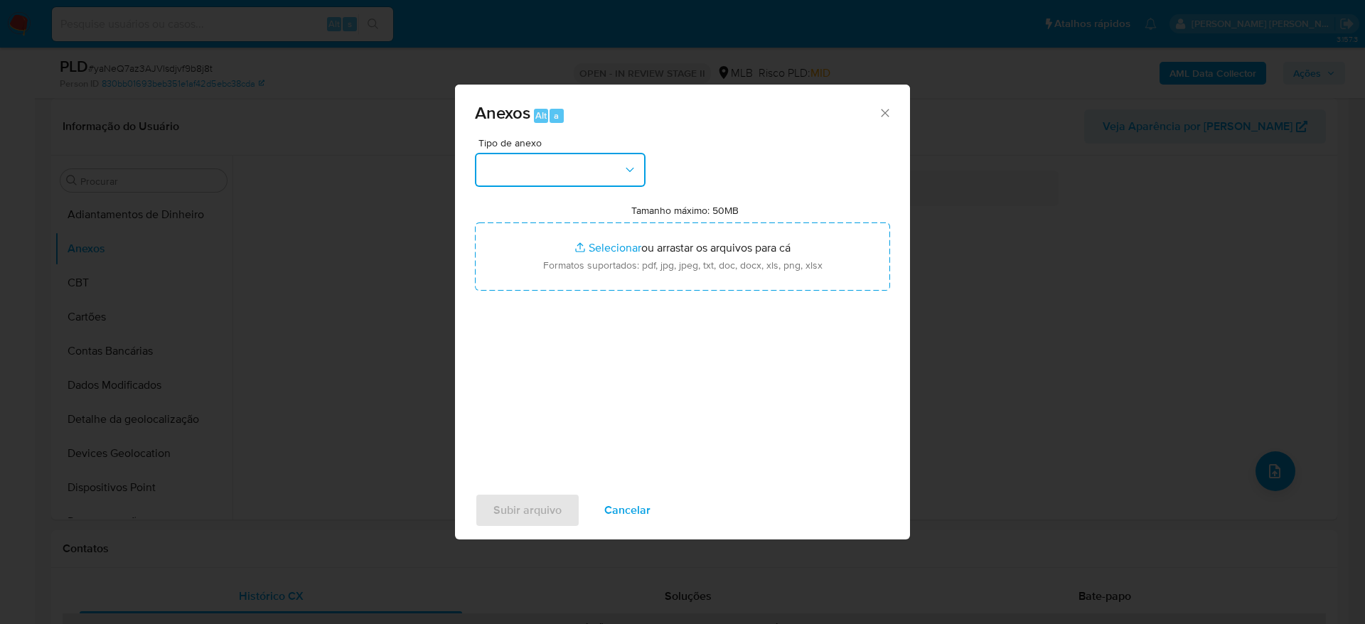
click at [587, 168] on button "button" at bounding box center [560, 170] width 171 height 34
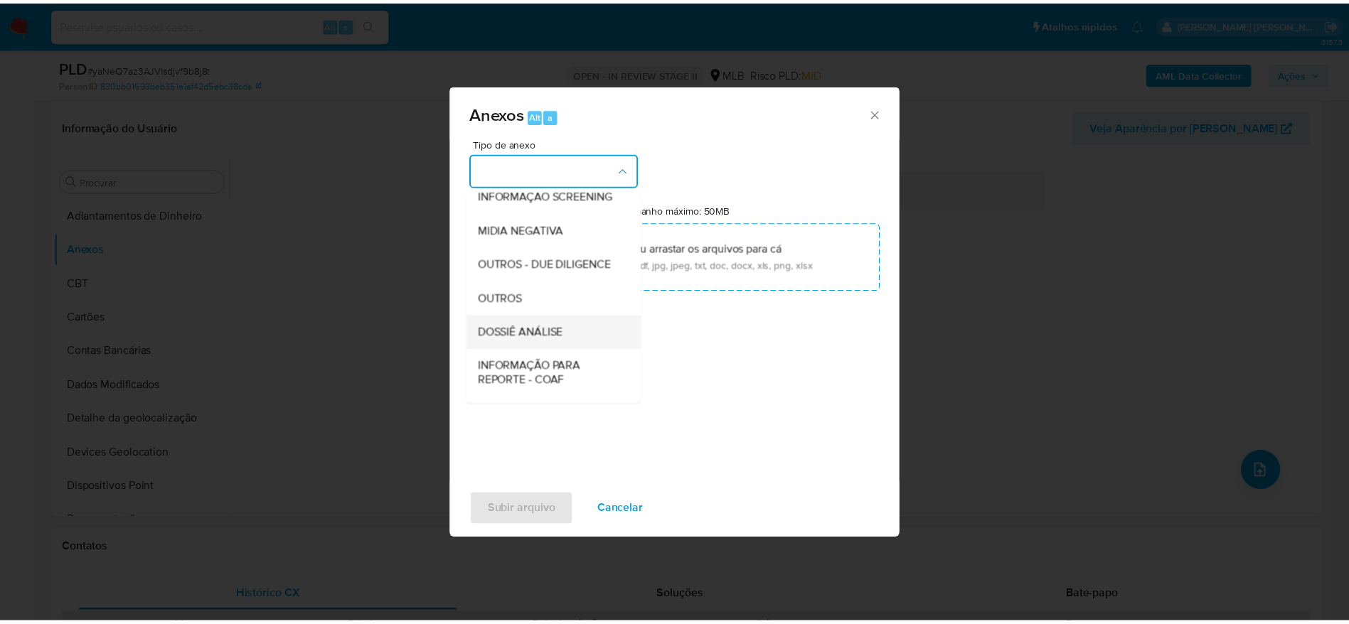
scroll to position [219, 0]
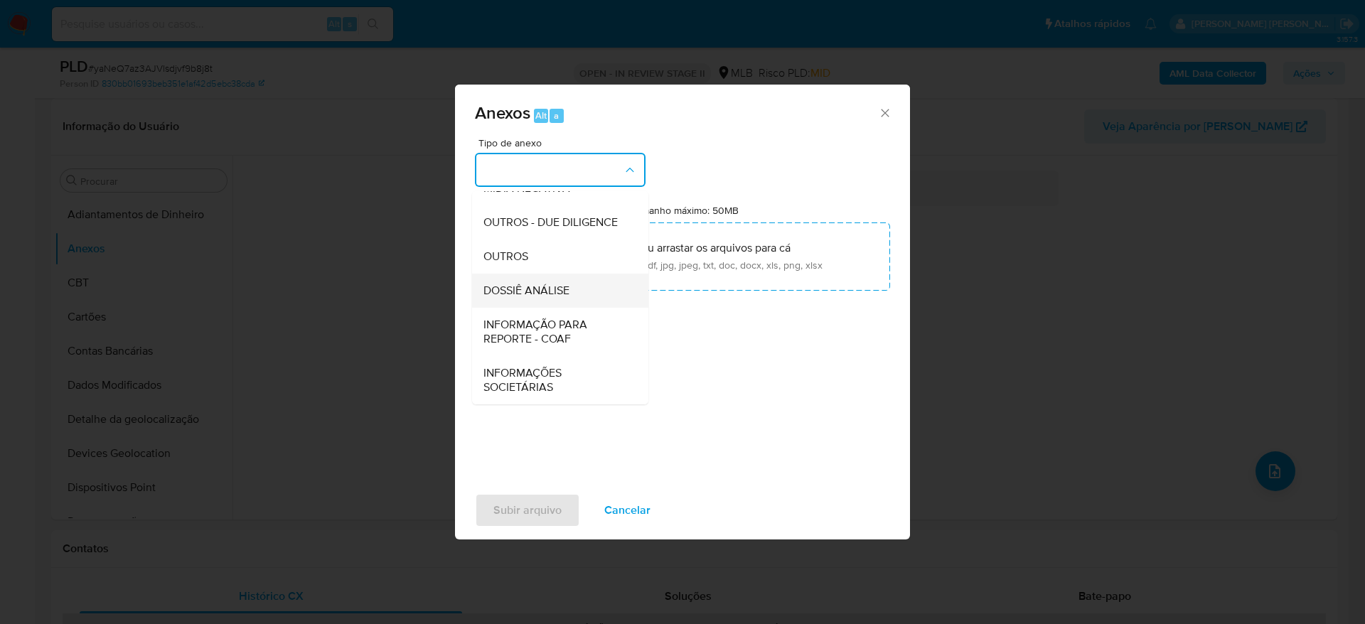
click at [552, 278] on div "DOSSIÊ ANÁLISE" at bounding box center [556, 291] width 145 height 34
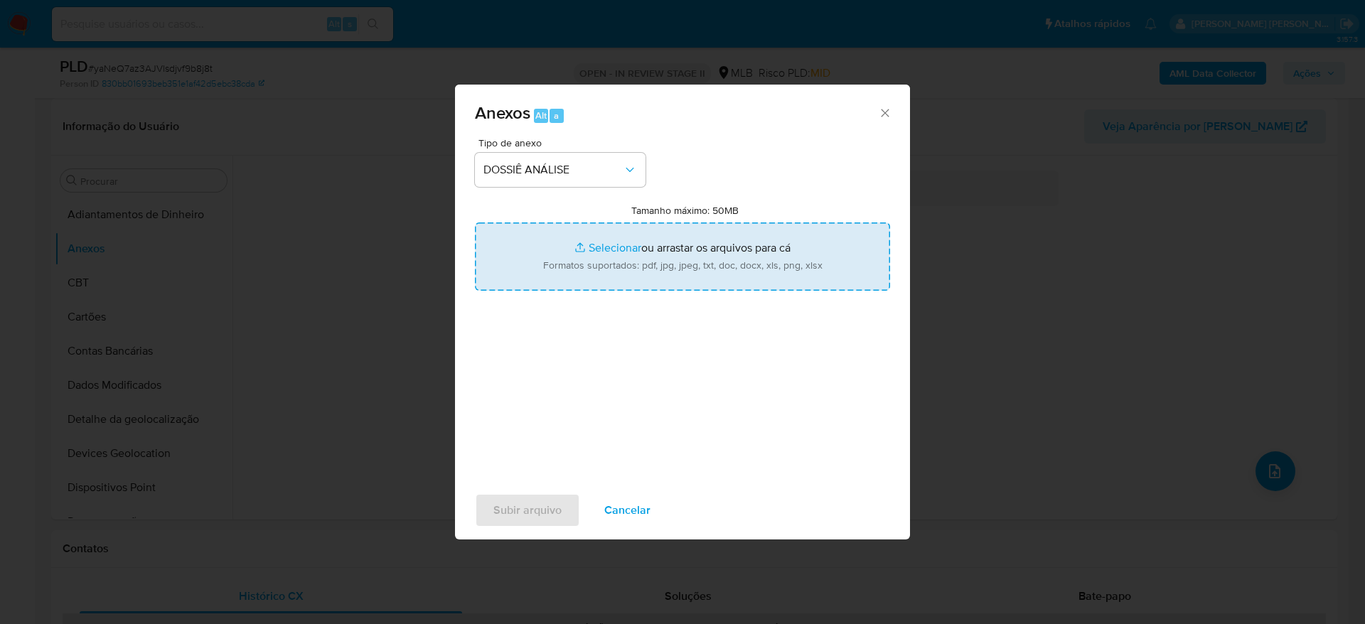
type input "C:\fakepath\Mulan 272422031_2025_09_04_15_18_11.xlsx"
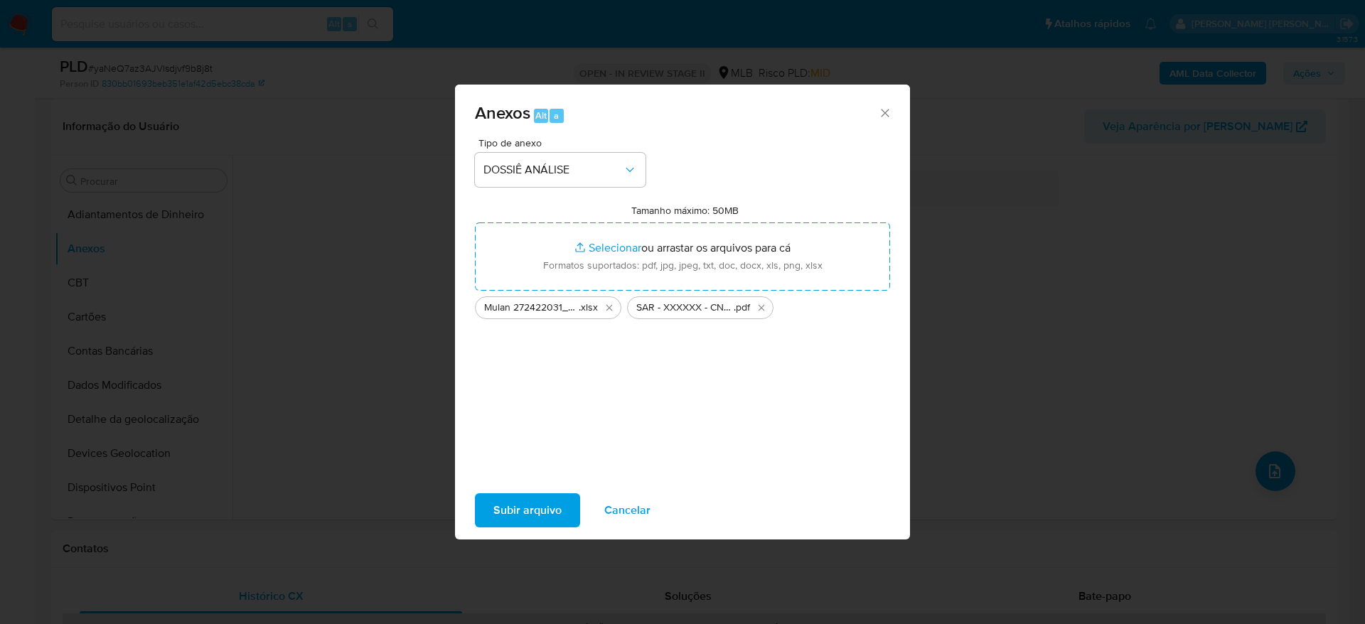
click at [526, 508] on span "Subir arquivo" at bounding box center [528, 510] width 68 height 31
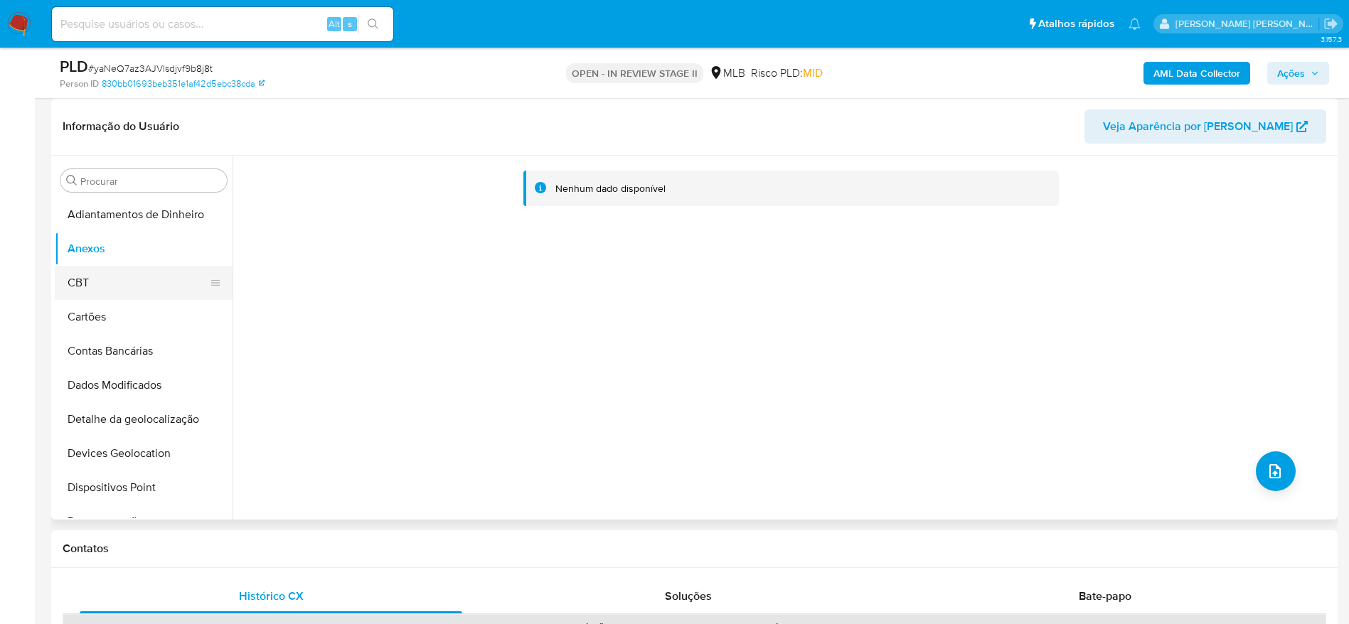
drag, startPoint x: 149, startPoint y: 297, endPoint x: 142, endPoint y: 281, distance: 17.2
click at [147, 296] on button "CBT" at bounding box center [138, 283] width 166 height 34
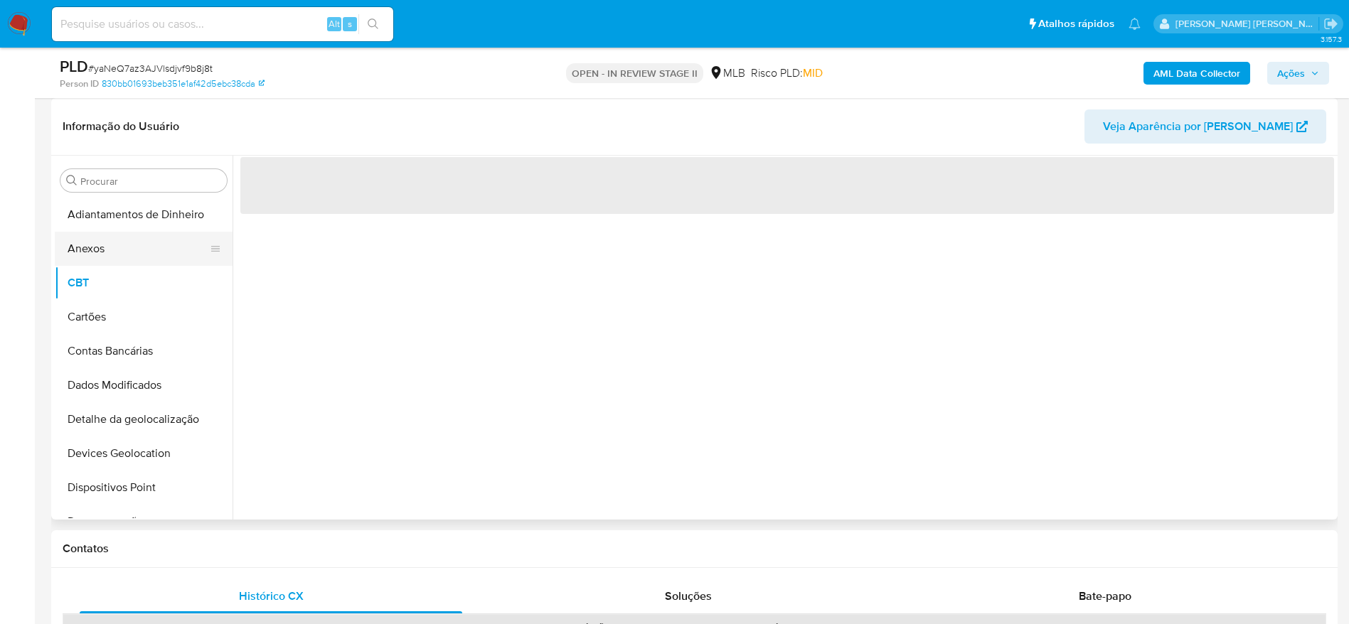
click at [122, 245] on button "Anexos" at bounding box center [138, 249] width 166 height 34
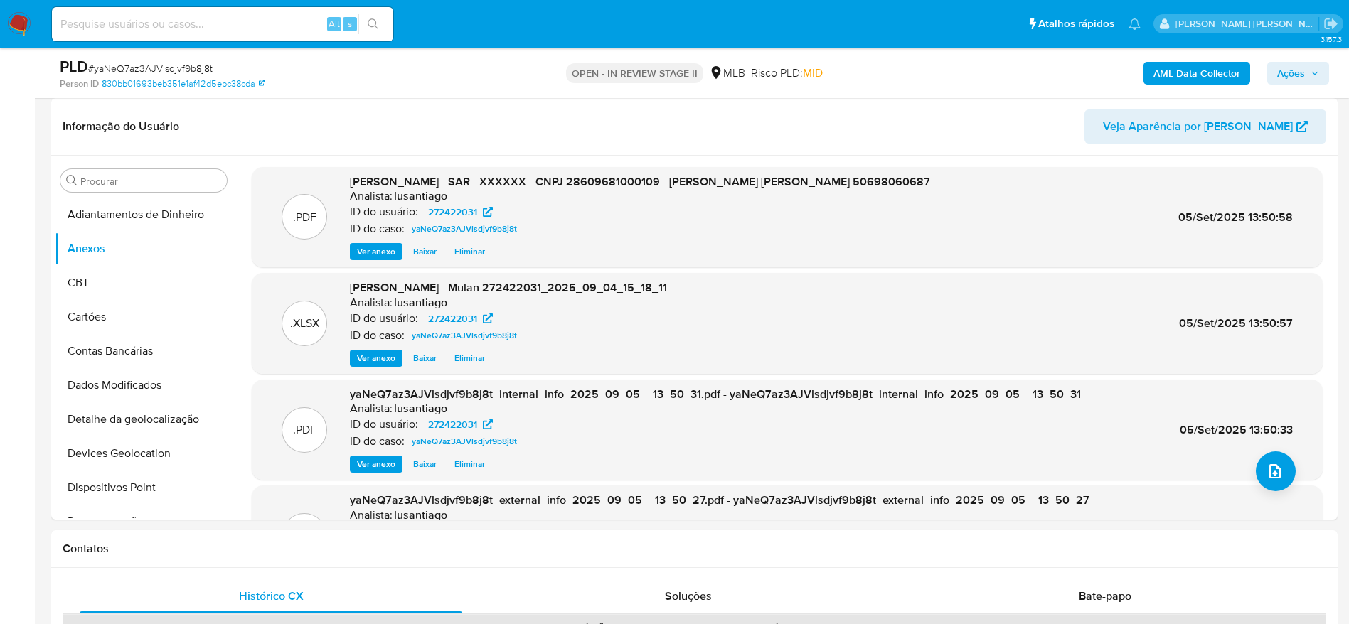
click at [1306, 67] on span "Ações" at bounding box center [1298, 73] width 42 height 20
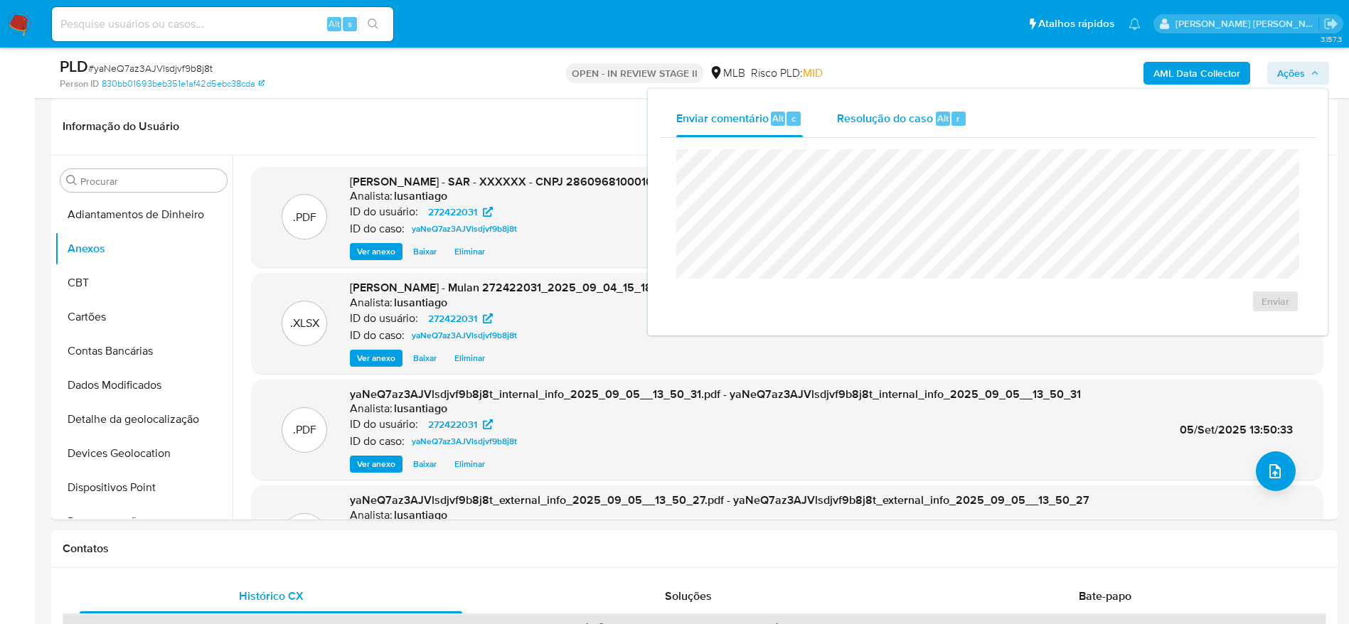
click at [871, 114] on span "Resolução do caso" at bounding box center [885, 118] width 96 height 16
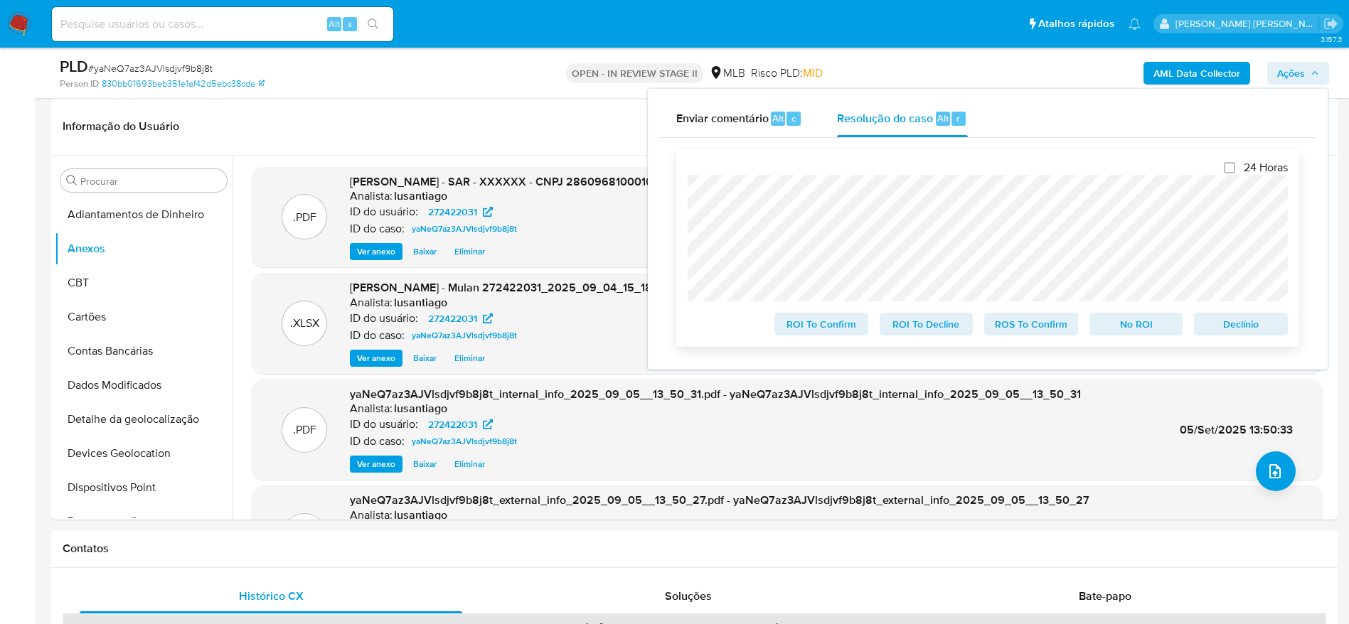
click at [1040, 333] on span "ROS To Confirm" at bounding box center [1031, 324] width 74 height 20
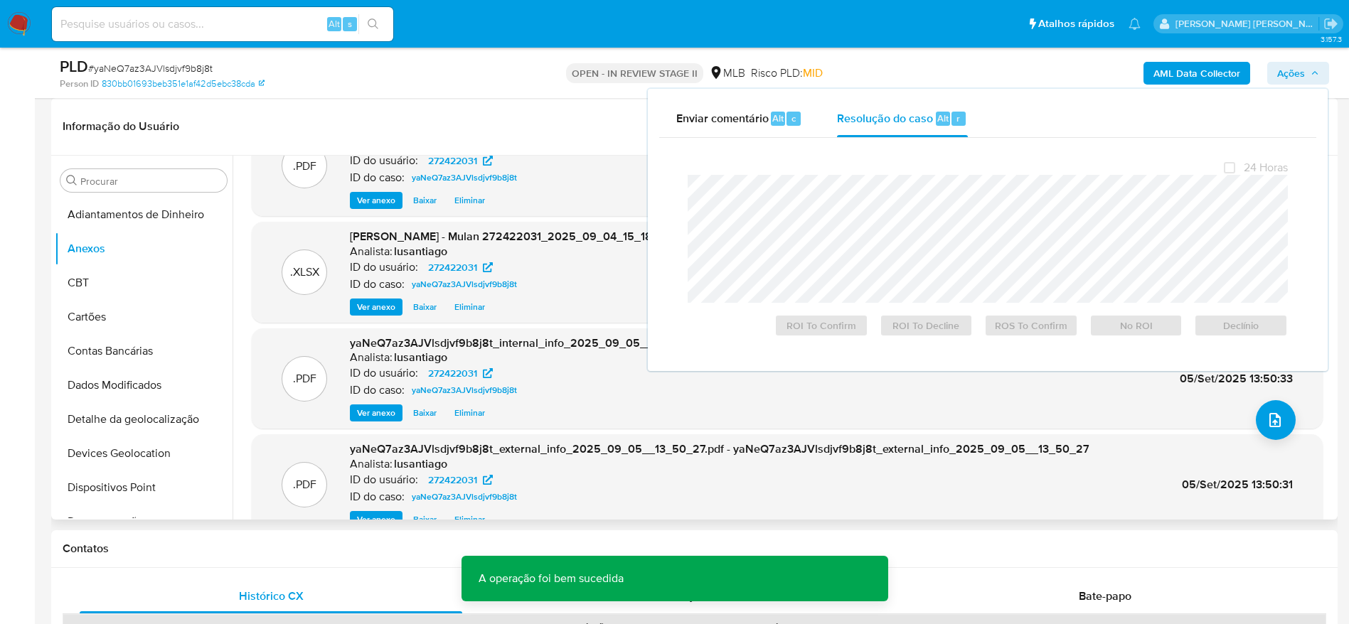
scroll to position [80, 0]
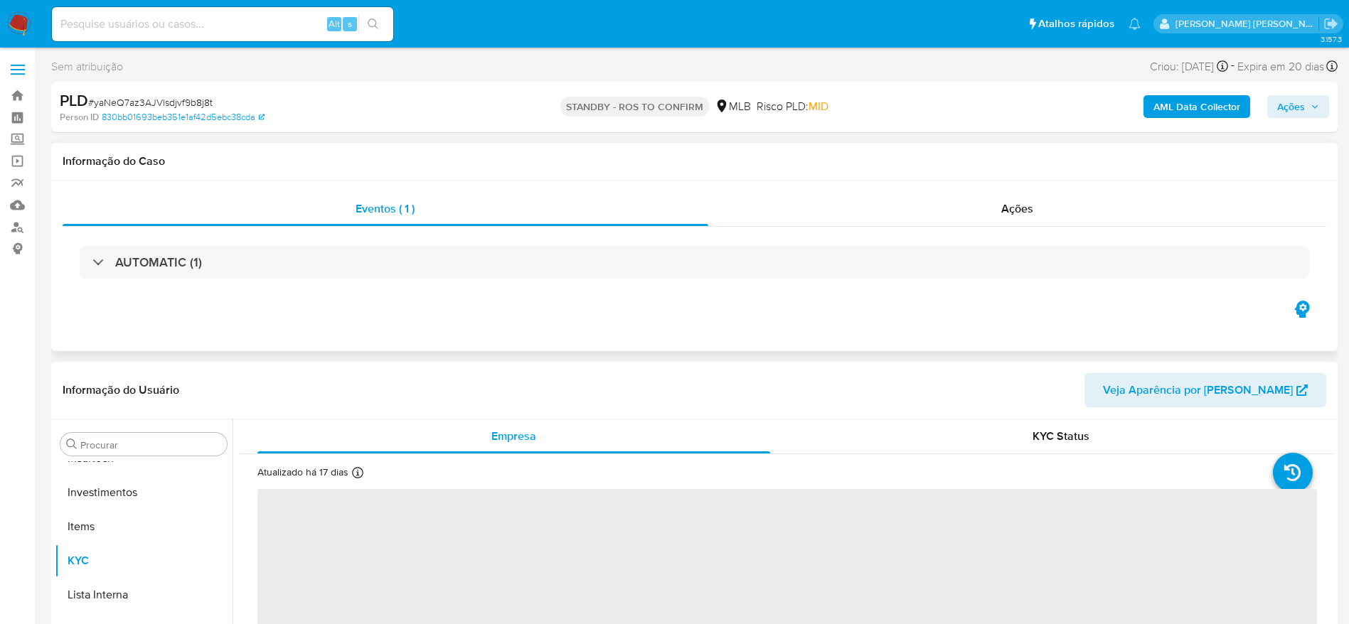
scroll to position [669, 0]
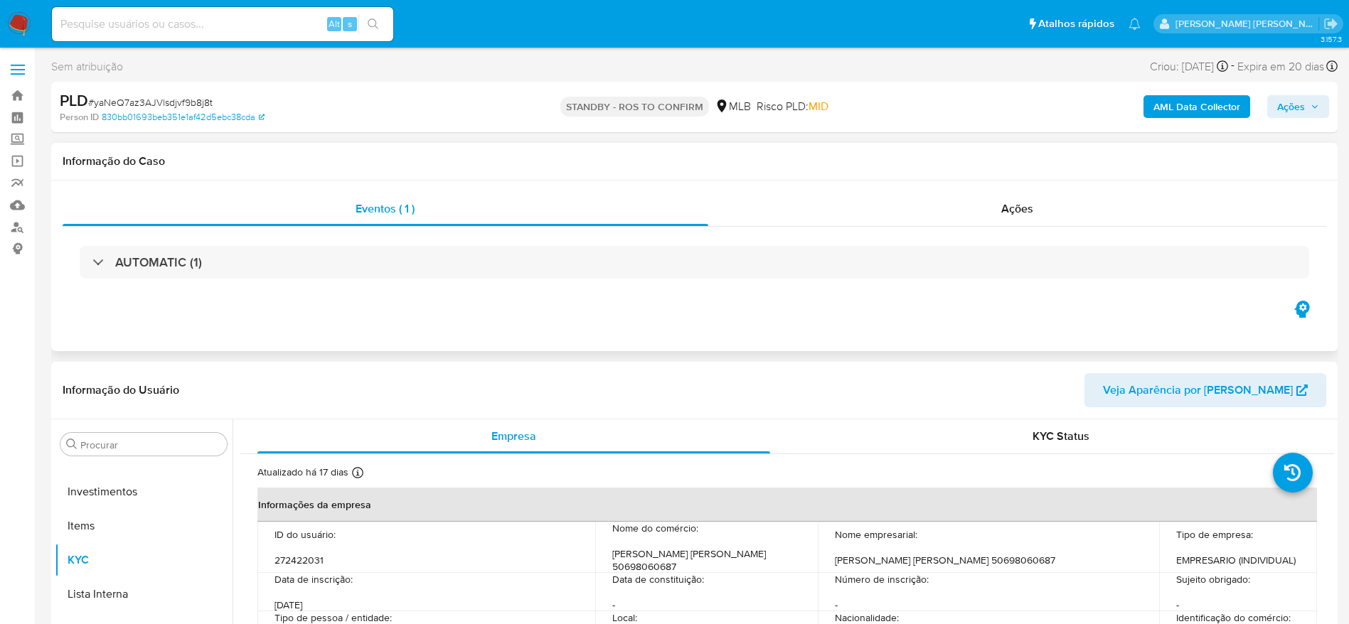
select select "10"
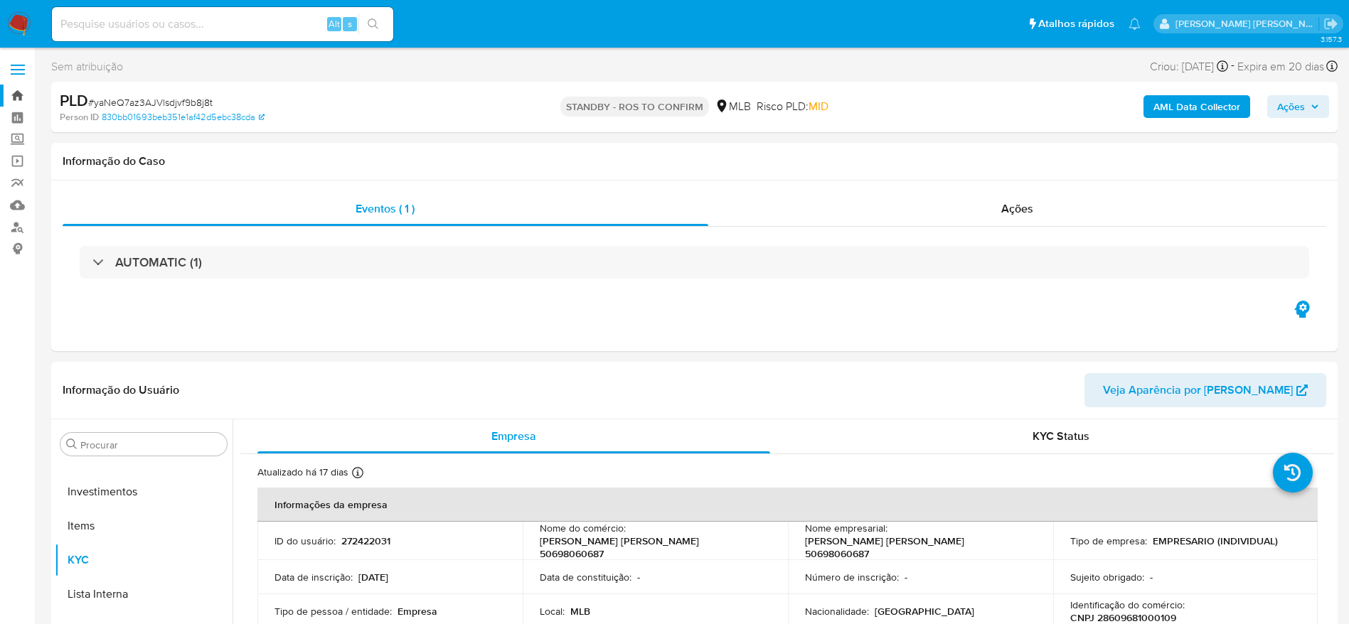
click at [20, 96] on link "Bandeja" at bounding box center [84, 96] width 169 height 22
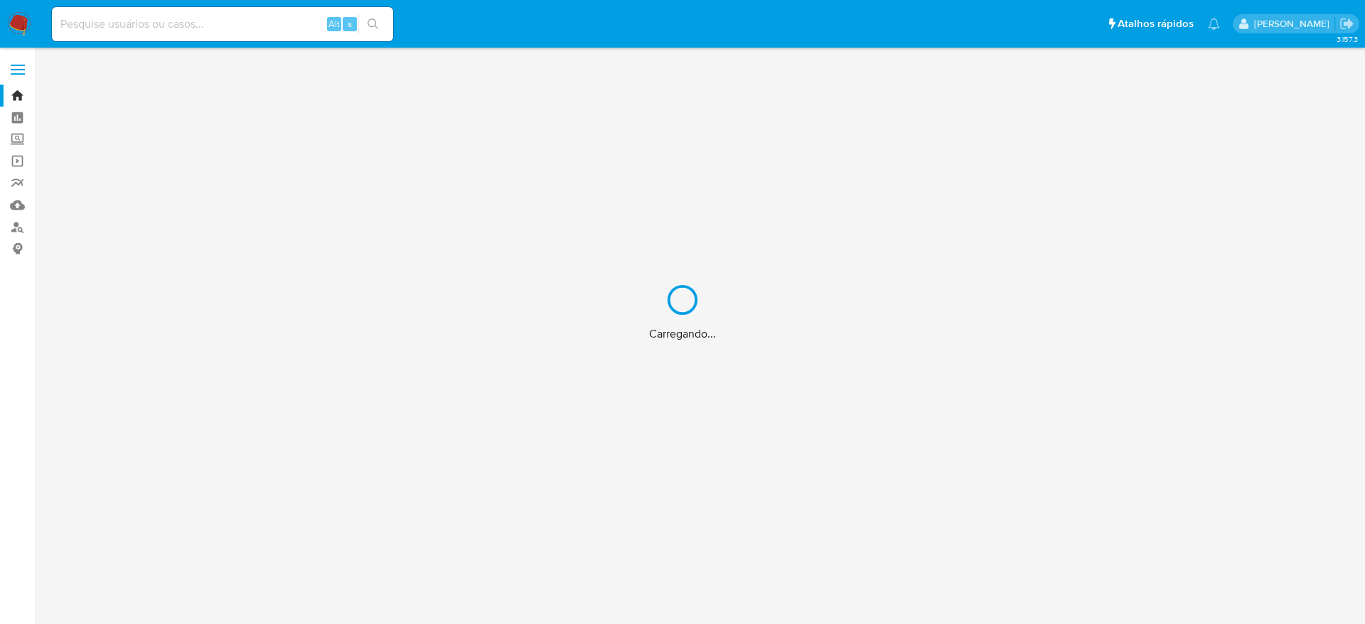
click at [13, 119] on div "Carregando..." at bounding box center [682, 312] width 1365 height 624
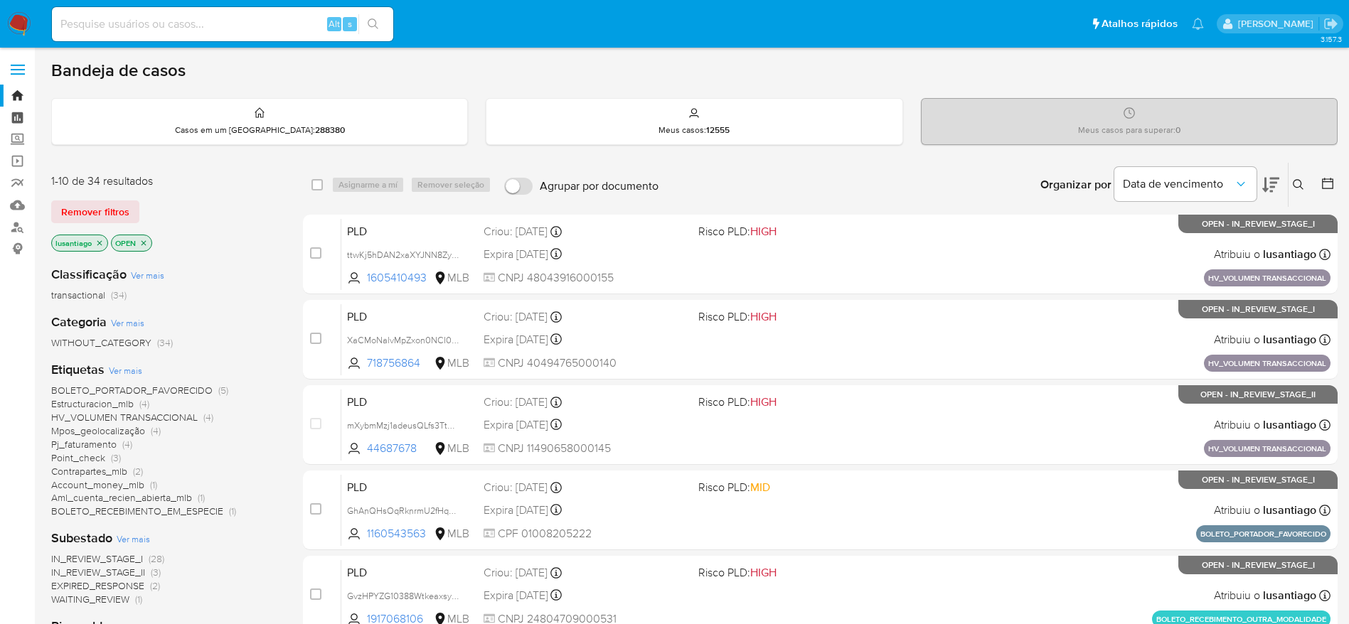
click at [21, 117] on link "Painel" at bounding box center [84, 118] width 169 height 22
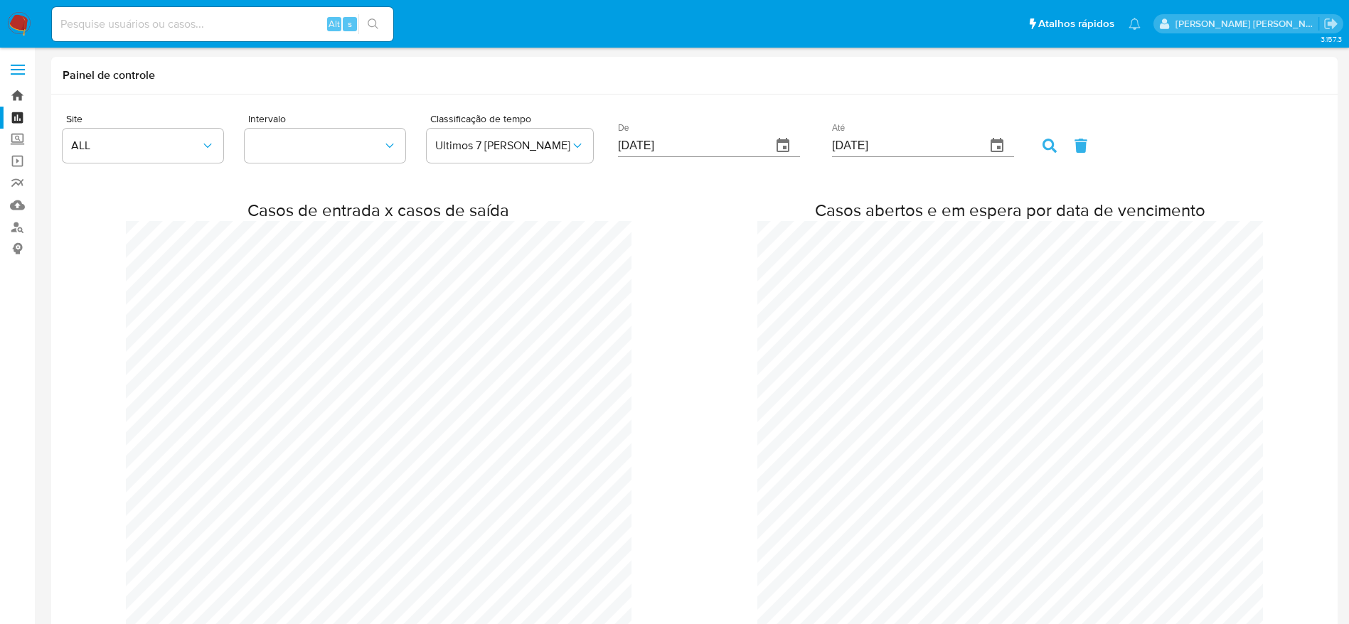
click at [23, 97] on link "Bandeja" at bounding box center [84, 96] width 169 height 22
